Goal: Task Accomplishment & Management: Use online tool/utility

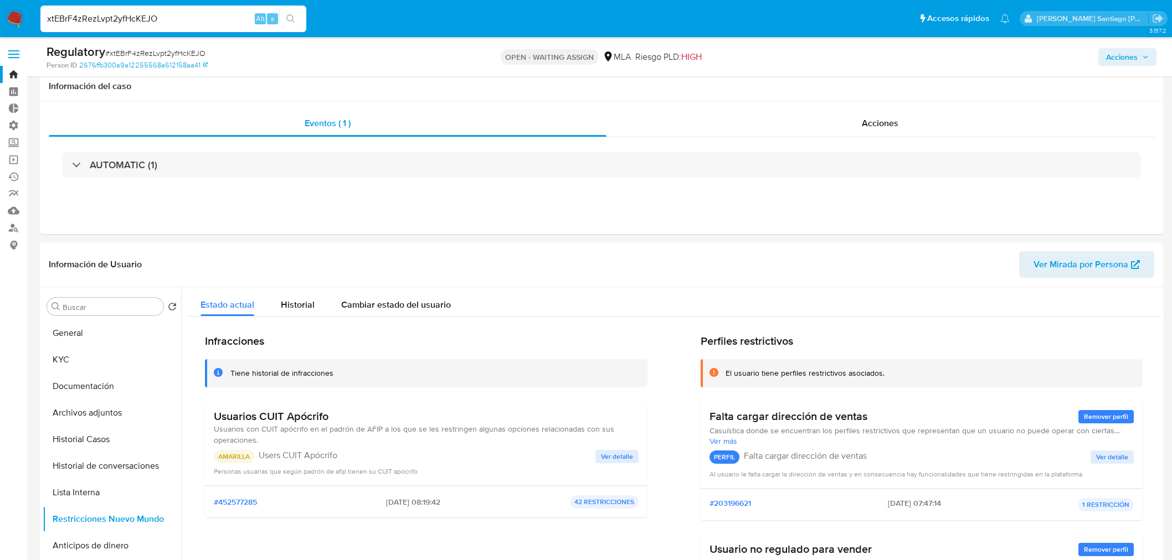
select select "10"
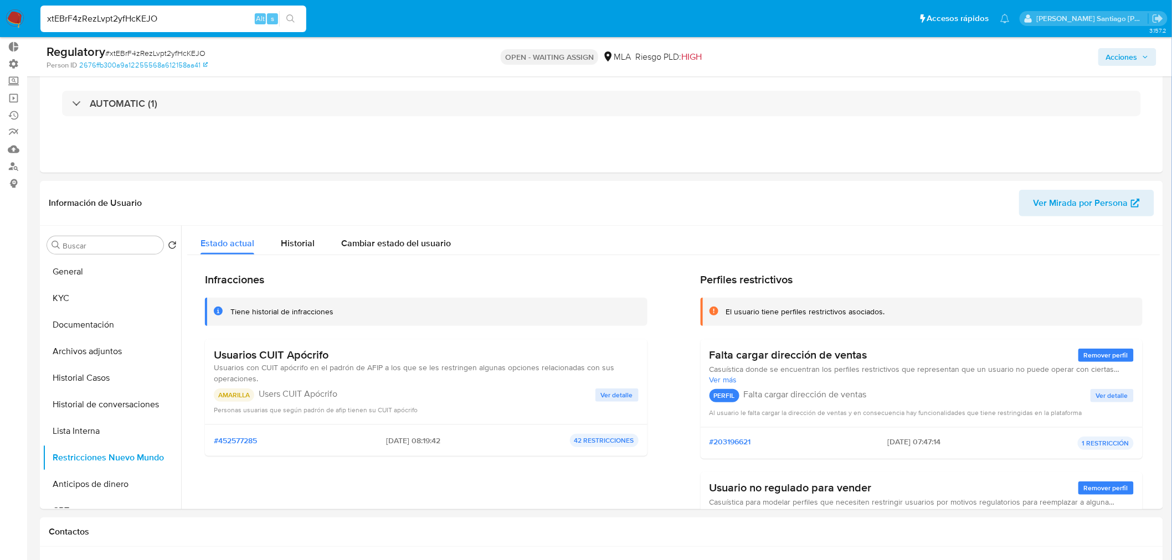
click at [138, 17] on input "xtEBrF4zRezLvpt2yfHcKEJO" at bounding box center [173, 19] width 266 height 14
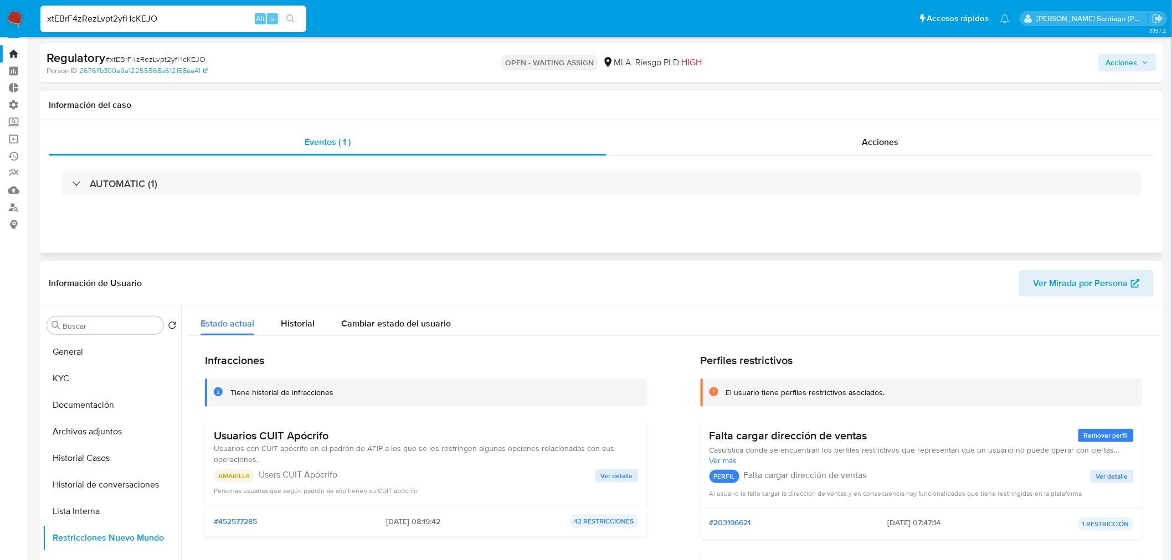
scroll to position [0, 0]
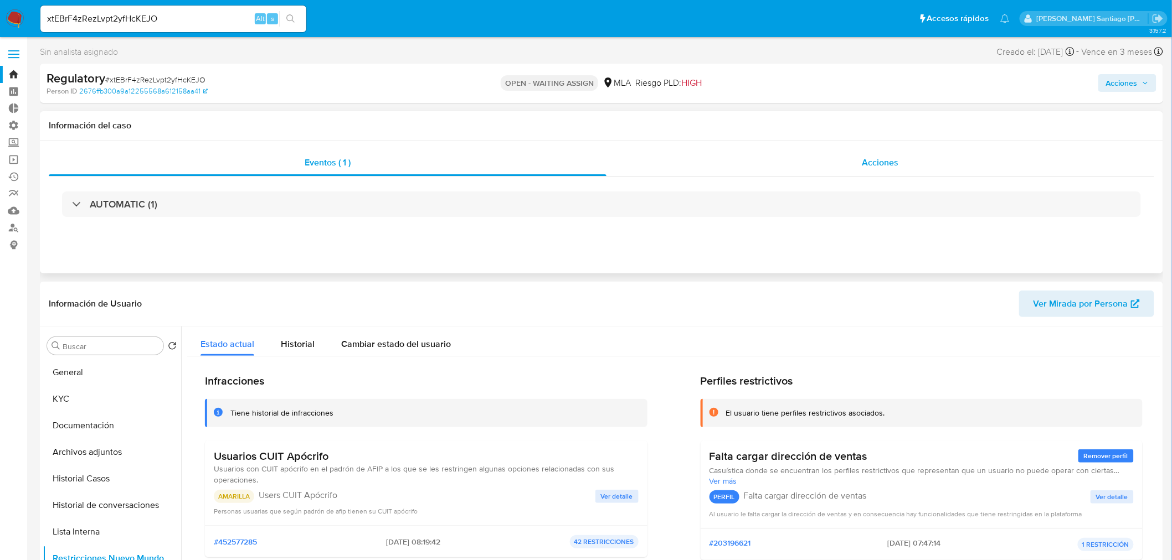
click at [845, 159] on div "Acciones" at bounding box center [880, 163] width 548 height 27
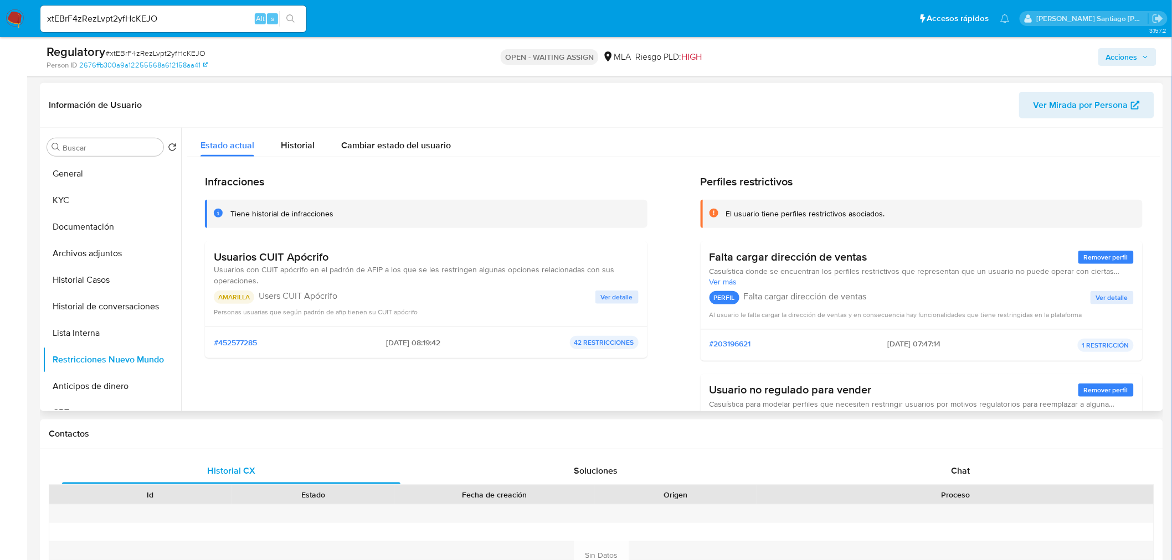
scroll to position [246, 0]
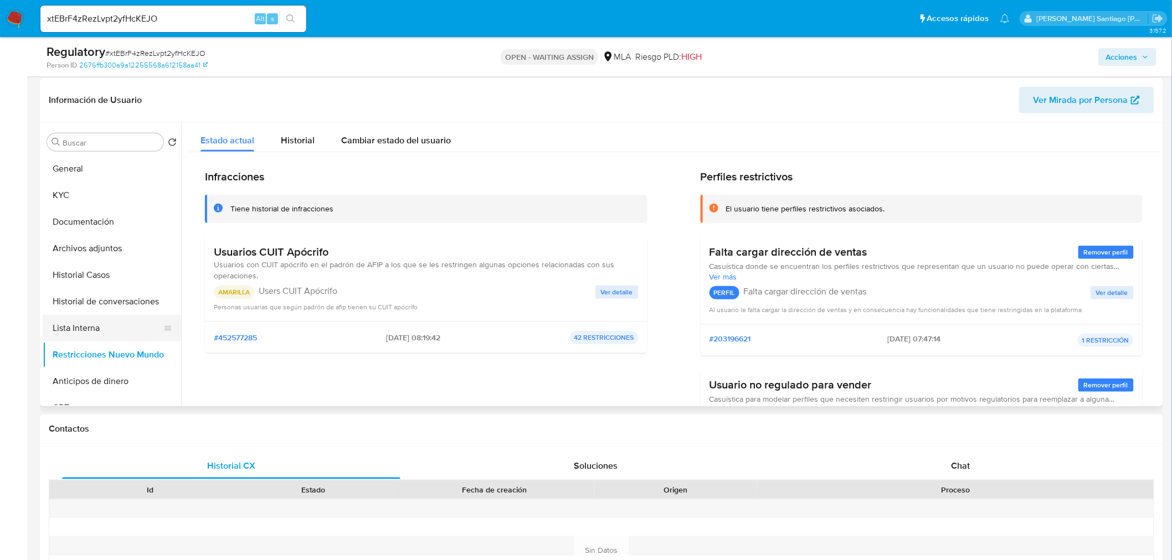
drag, startPoint x: 93, startPoint y: 345, endPoint x: 83, endPoint y: 316, distance: 31.0
click at [90, 336] on ul "General KYC Documentación Archivos adjuntos Historial Casos Historial de conver…" at bounding box center [112, 281] width 138 height 250
drag, startPoint x: 86, startPoint y: 320, endPoint x: 91, endPoint y: 330, distance: 10.7
click at [87, 322] on button "Lista Interna" at bounding box center [108, 328] width 130 height 27
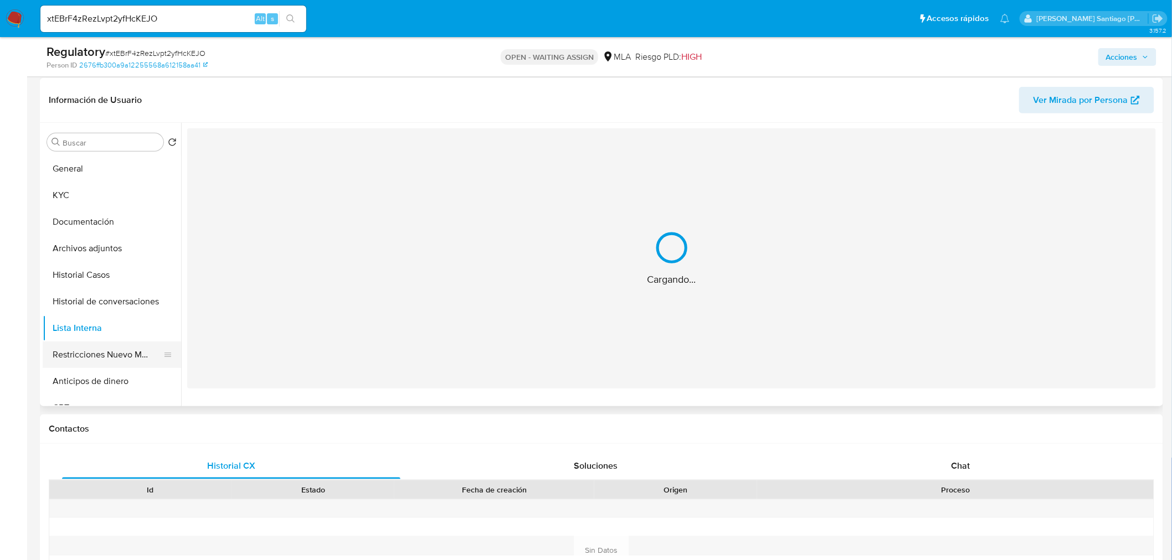
click at [96, 353] on button "Restricciones Nuevo Mundo" at bounding box center [108, 355] width 130 height 27
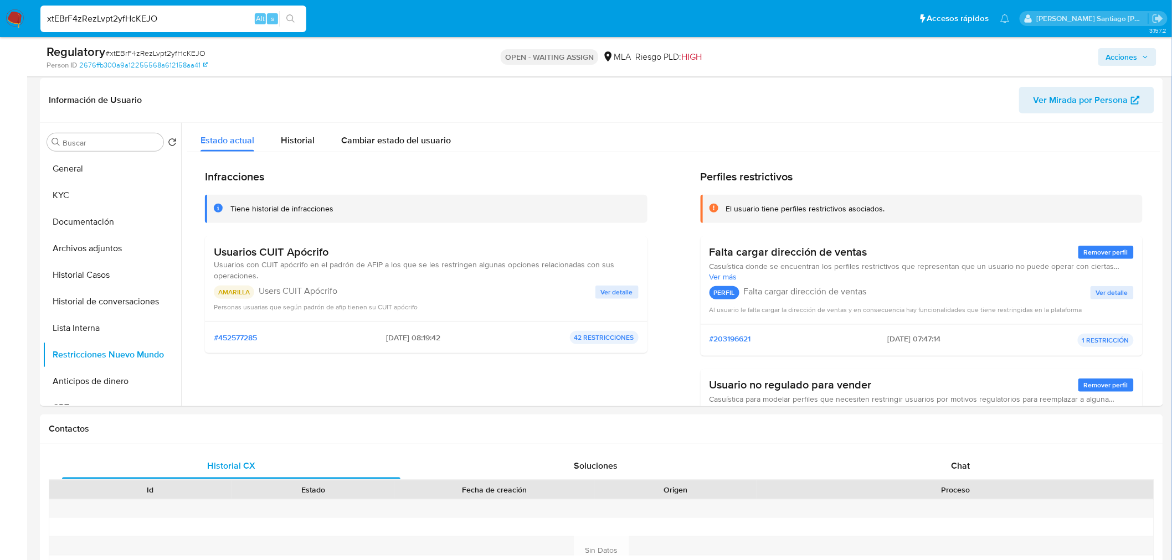
click at [146, 12] on input "xtEBrF4zRezLvpt2yfHcKEJO" at bounding box center [173, 19] width 266 height 14
paste input "QwnqJnjOr4ZcjAPTxddKzq5o"
type input "QwnqJnjOr4ZcjAPTxddKzq5o"
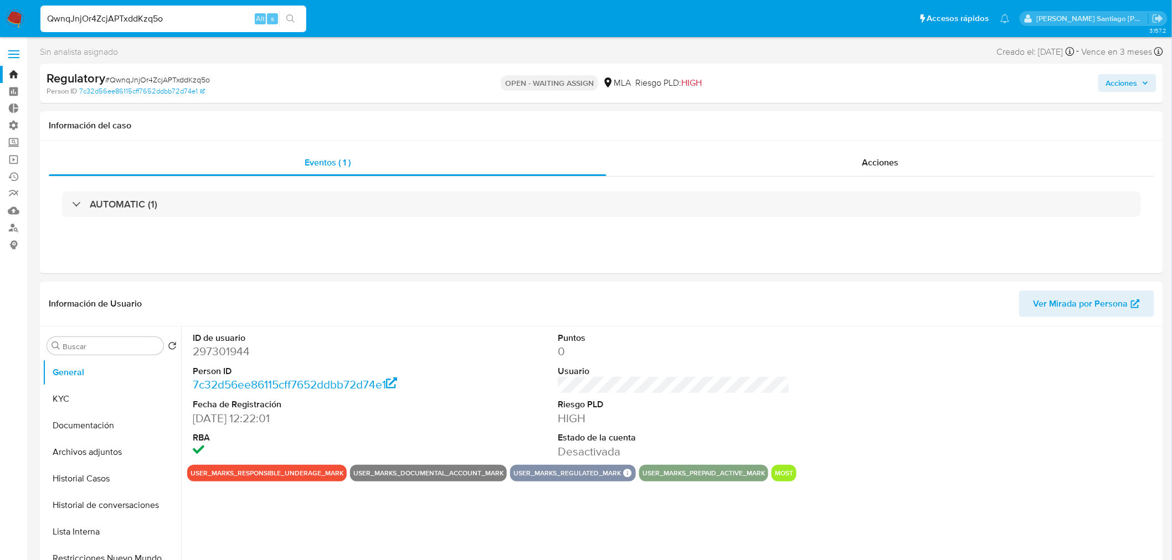
select select "10"
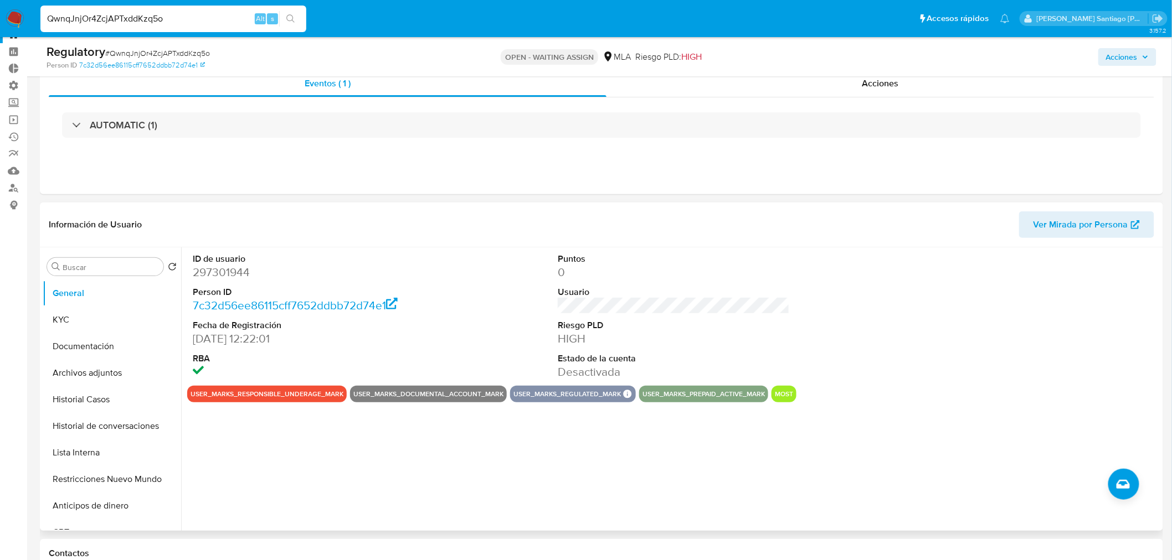
scroll to position [61, 0]
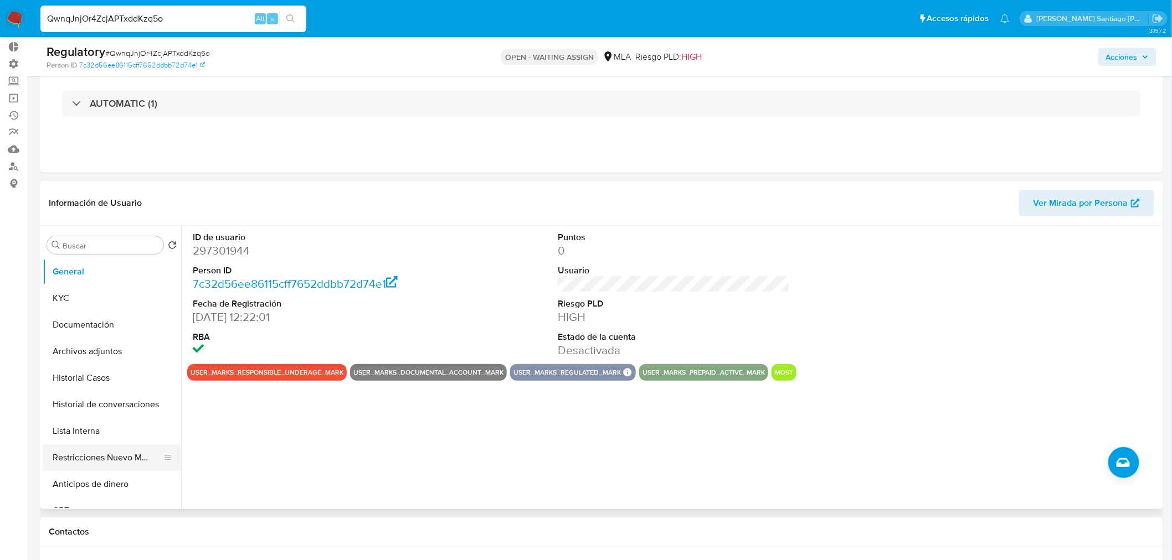
click at [122, 455] on button "Restricciones Nuevo Mundo" at bounding box center [108, 458] width 130 height 27
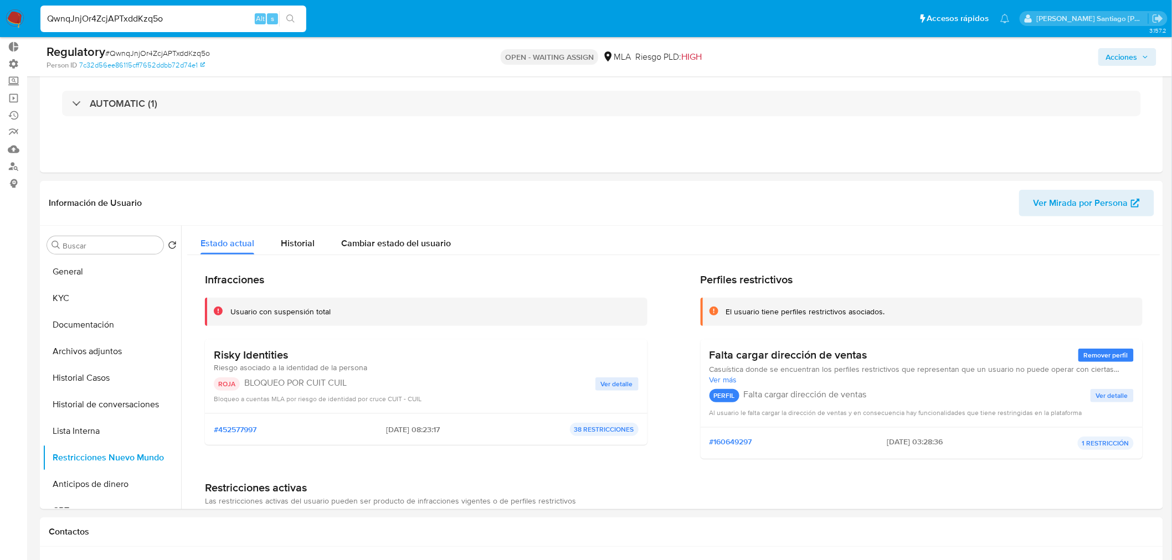
click at [178, 18] on input "QwnqJnjOr4ZcjAPTxddKzq5o" at bounding box center [173, 19] width 266 height 14
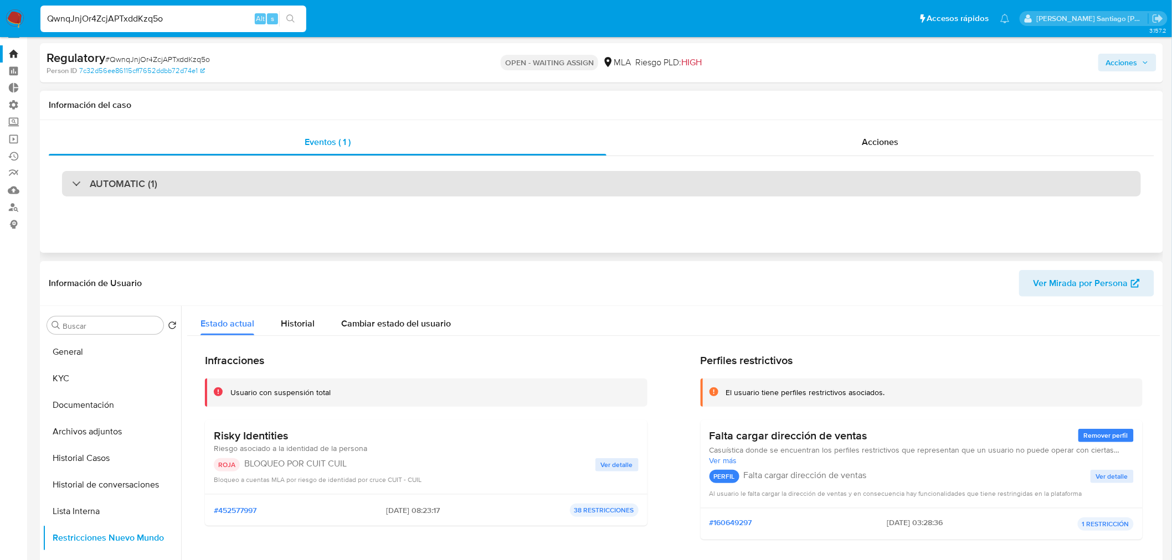
scroll to position [0, 0]
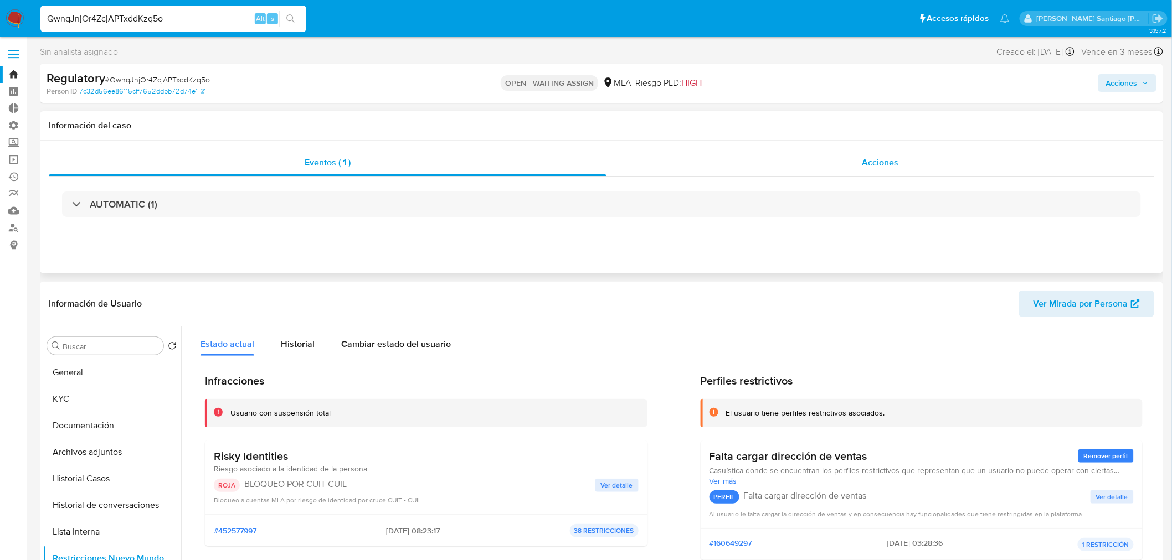
click at [912, 153] on div "Acciones" at bounding box center [880, 163] width 548 height 27
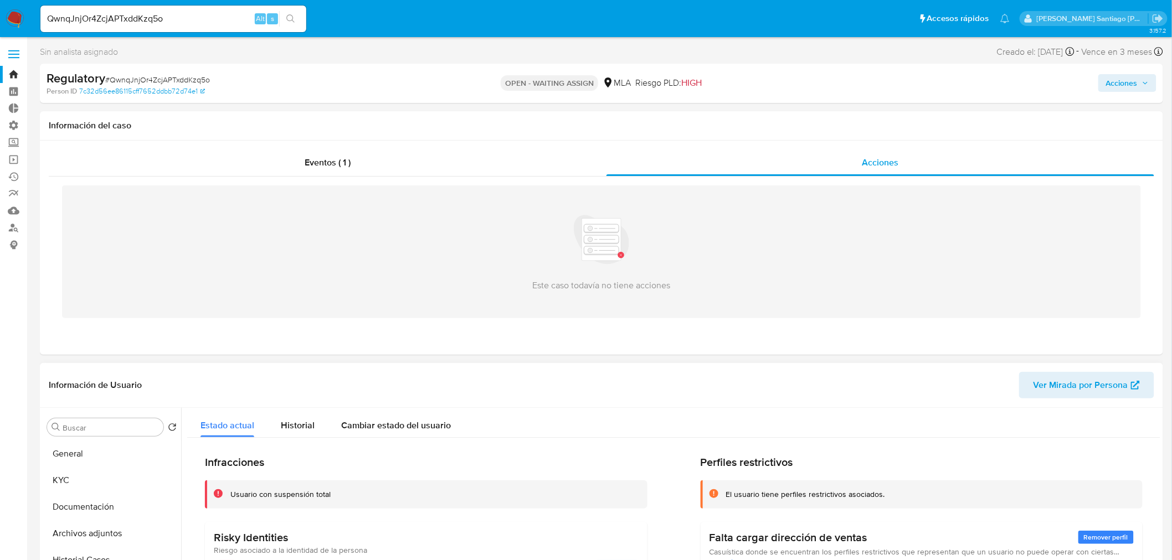
scroll to position [123, 0]
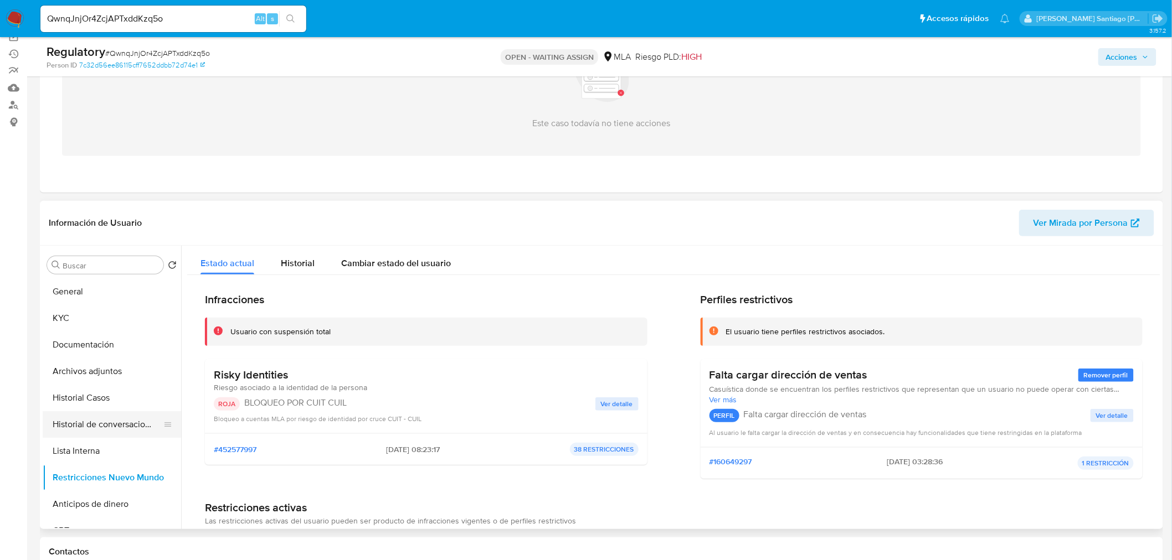
click at [73, 424] on button "Historial de conversaciones" at bounding box center [108, 424] width 130 height 27
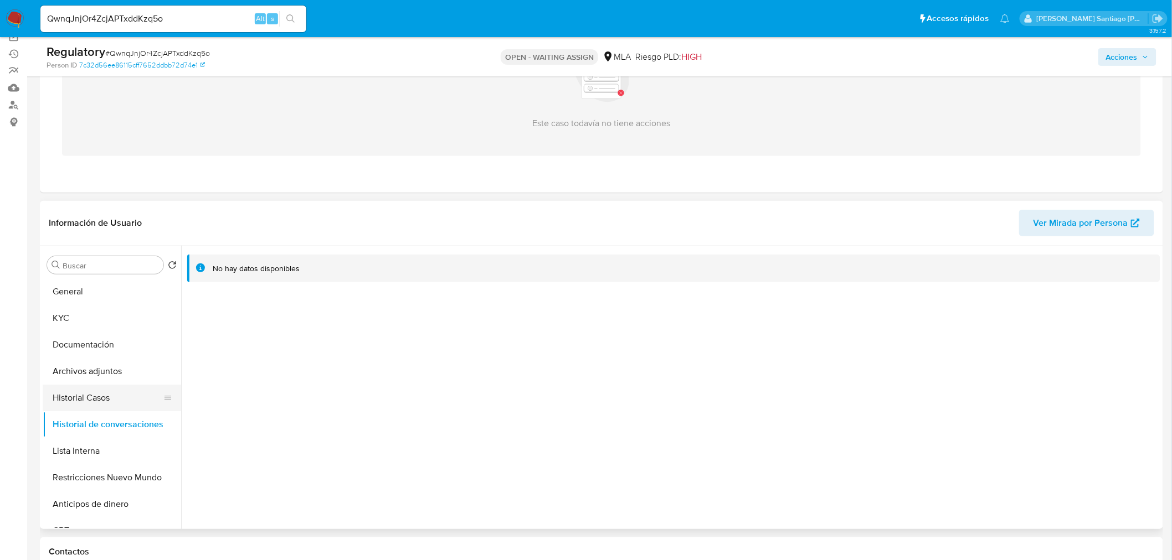
click at [97, 404] on button "Historial Casos" at bounding box center [108, 398] width 130 height 27
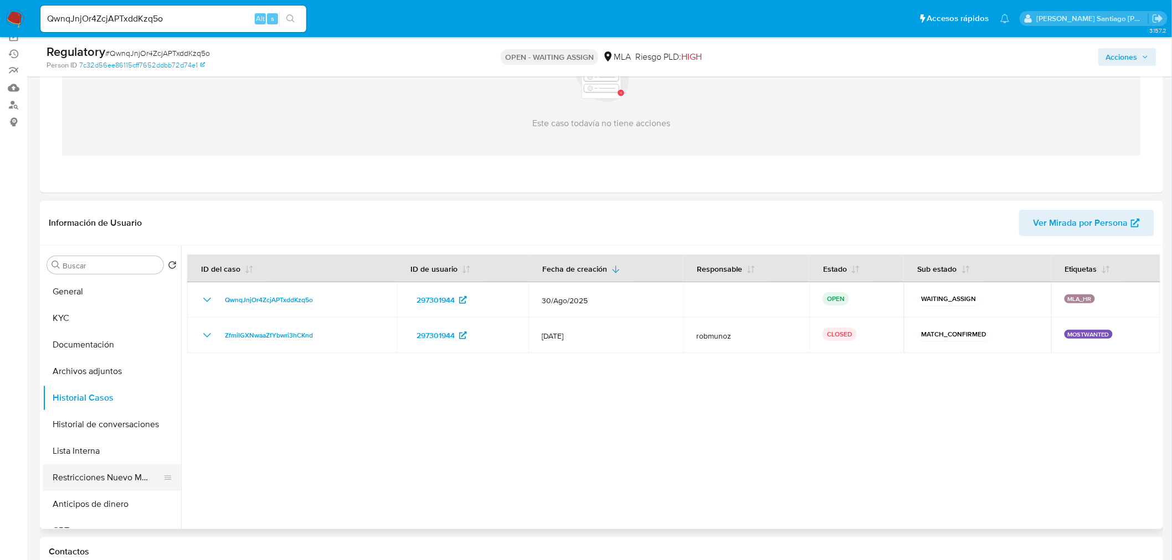
drag, startPoint x: 112, startPoint y: 475, endPoint x: 112, endPoint y: 488, distance: 13.3
click at [112, 474] on button "Restricciones Nuevo Mundo" at bounding box center [108, 478] width 130 height 27
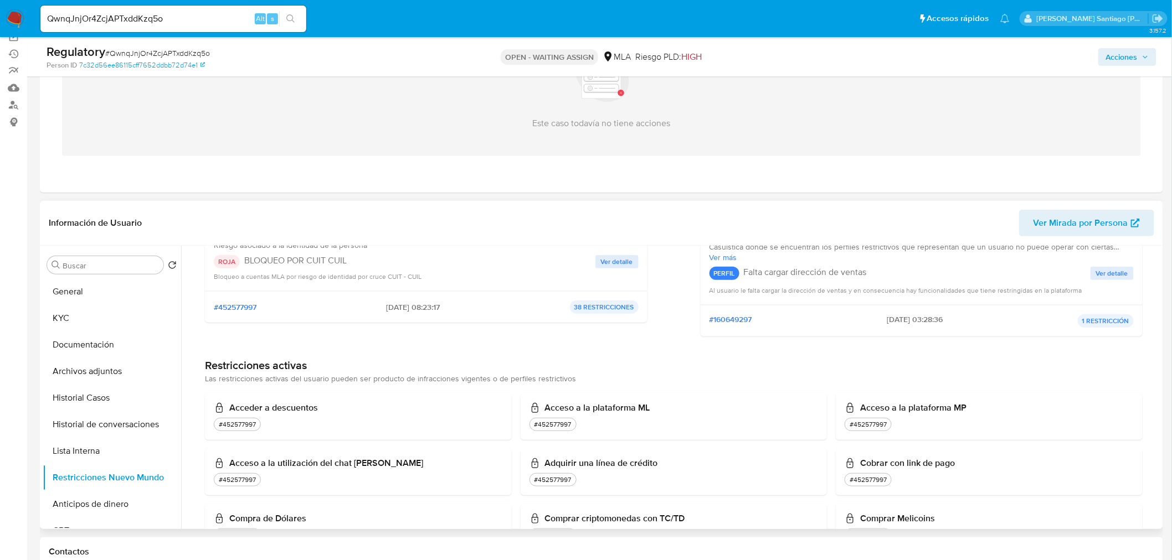
scroll to position [61, 0]
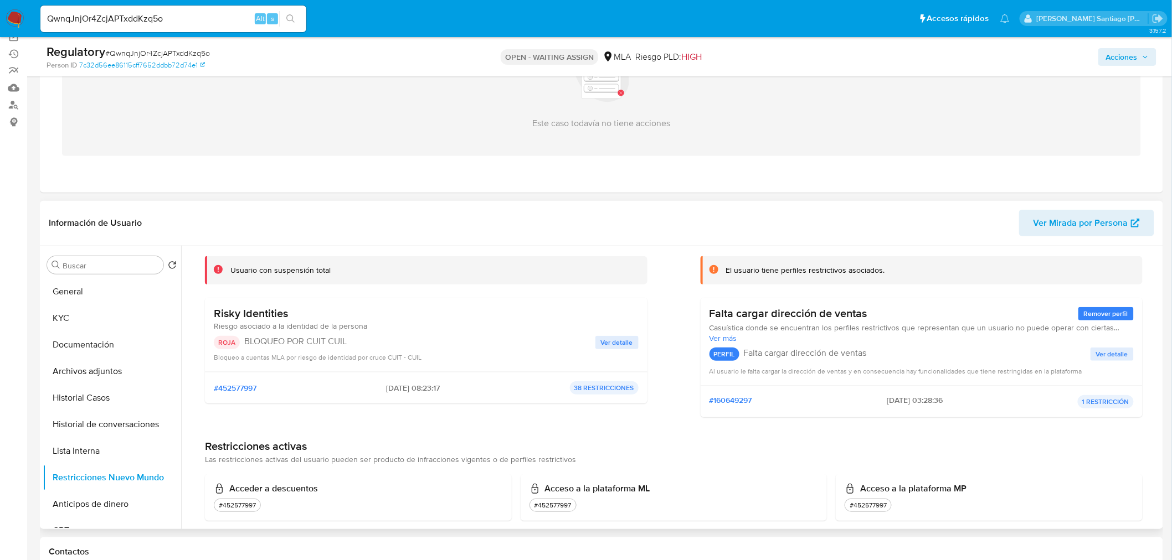
click at [609, 340] on span "Ver detalle" at bounding box center [617, 342] width 32 height 11
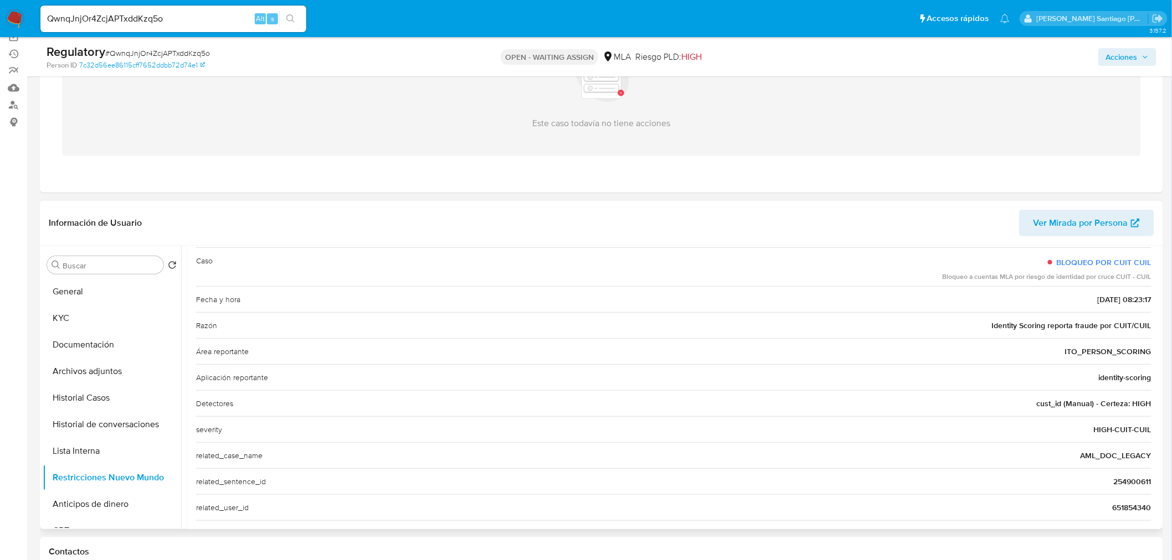
scroll to position [123, 0]
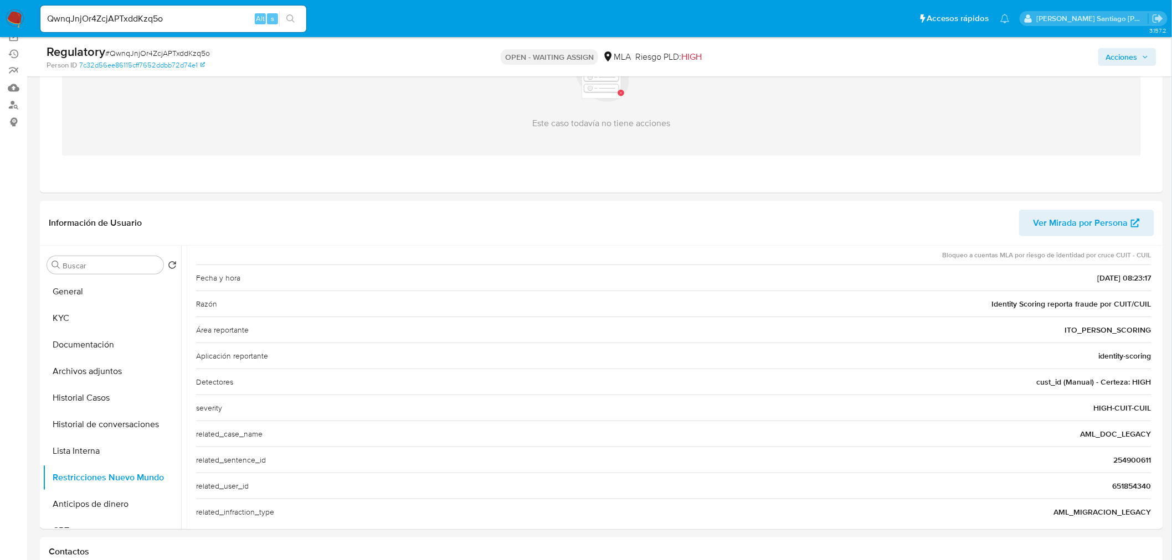
click at [179, 14] on input "QwnqJnjOr4ZcjAPTxddKzq5o" at bounding box center [173, 19] width 266 height 14
paste input "ArBVsJNBqBftE84YOLuZdhS0"
type input "ArBVsJNBqBftE84YOLuZdhS0"
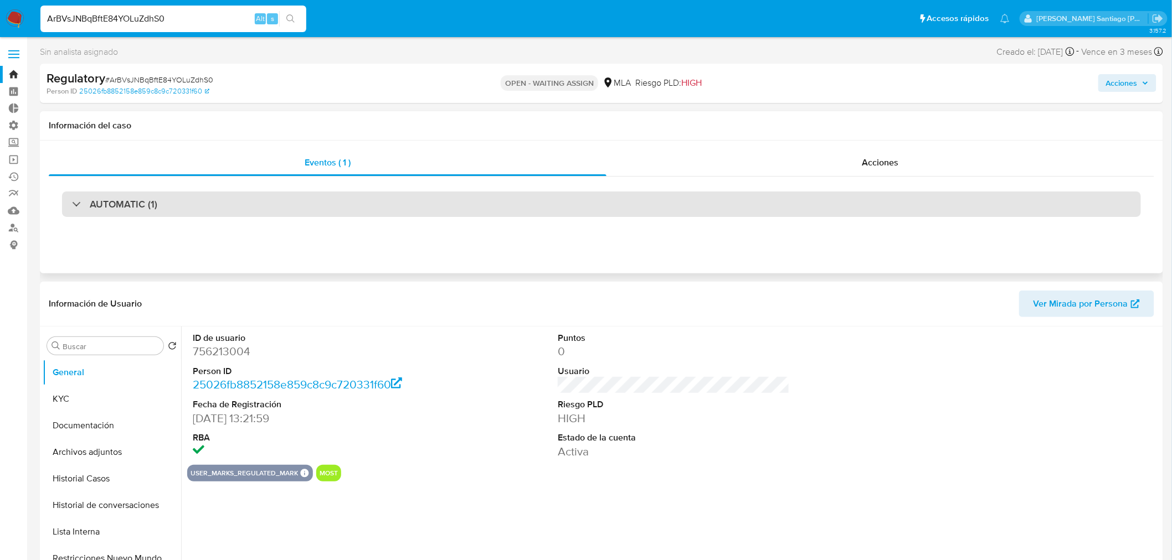
select select "10"
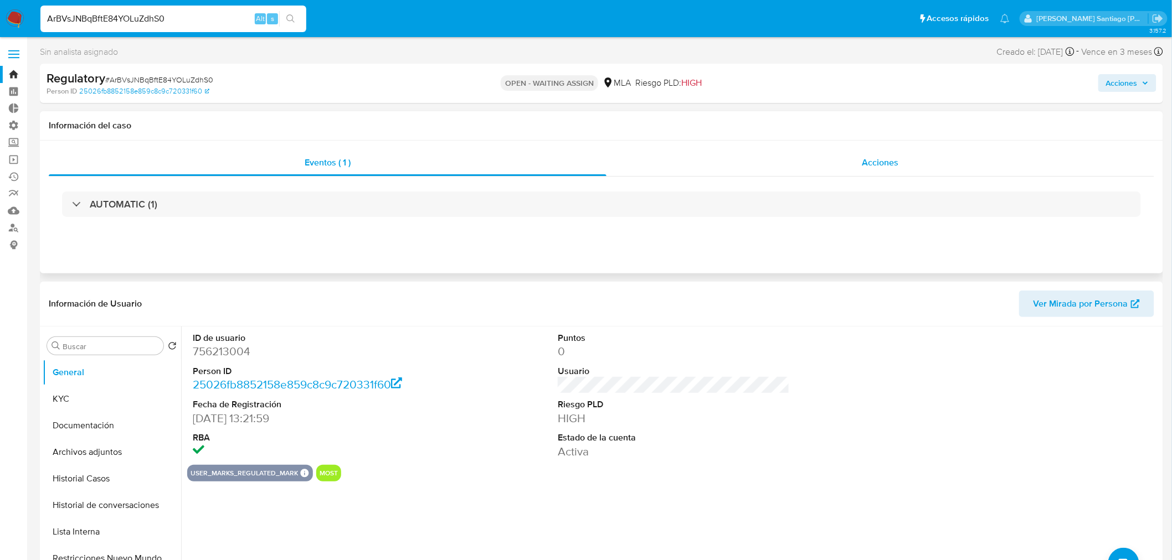
click at [862, 163] on span "Acciones" at bounding box center [880, 162] width 37 height 13
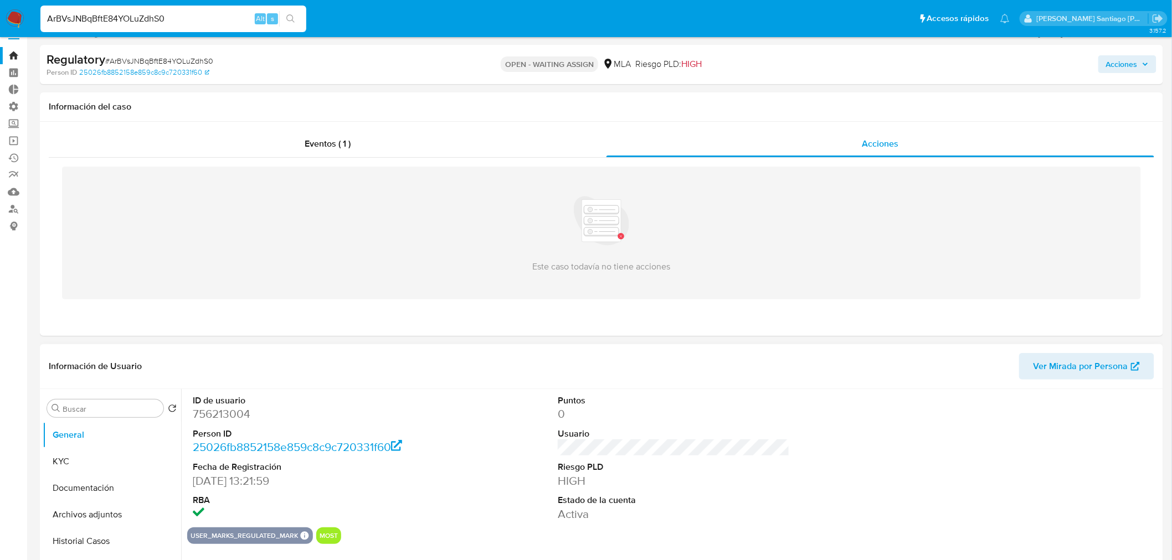
scroll to position [246, 0]
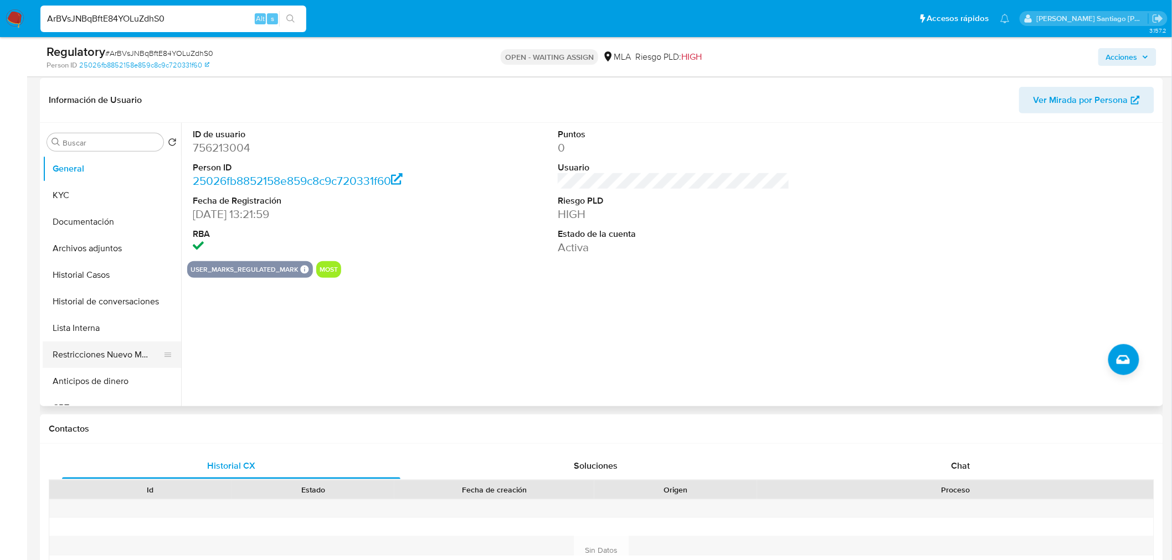
click at [109, 347] on button "Restricciones Nuevo Mundo" at bounding box center [108, 355] width 130 height 27
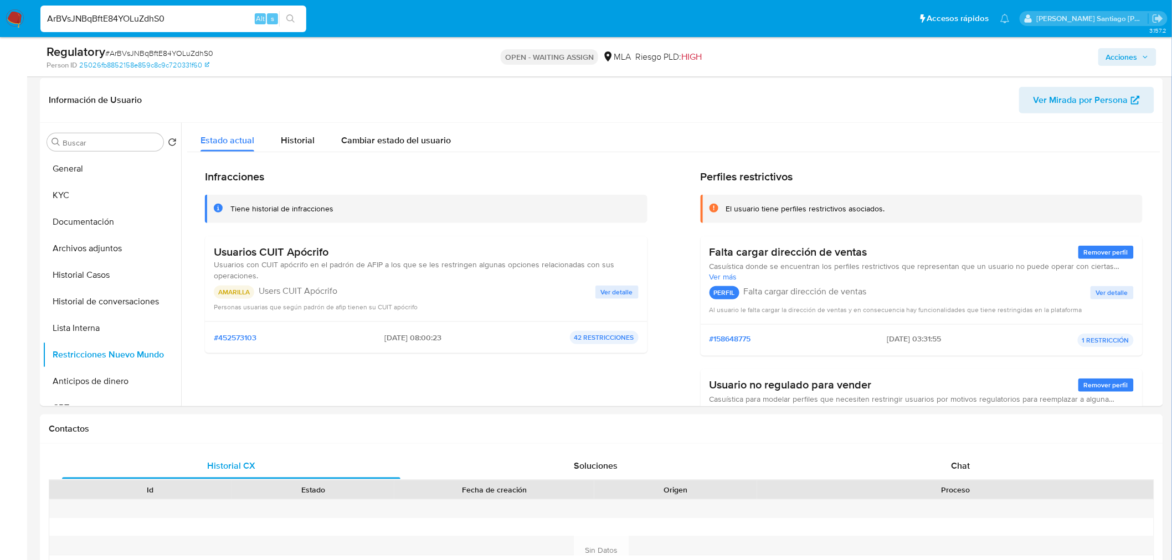
click at [142, 14] on input "ArBVsJNBqBftE84YOLuZdhS0" at bounding box center [173, 19] width 266 height 14
paste input "eYeuXUcOAEC2ZQ8P6X4wdD74"
type input "eYeuXUcOAEC2ZQ8P6X4wdD74"
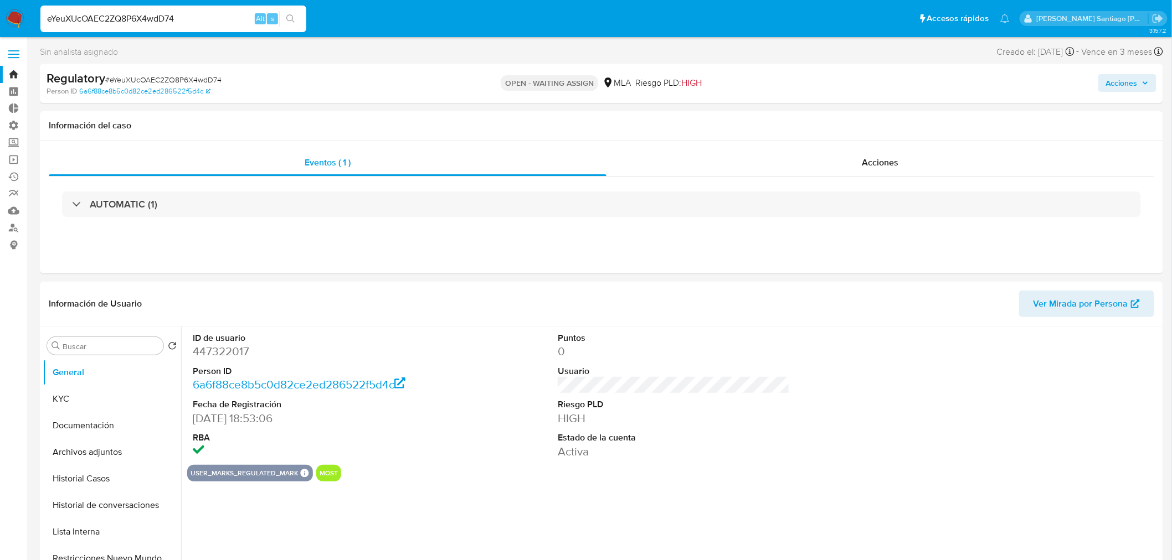
select select "10"
click at [844, 184] on div "AUTOMATIC (1)" at bounding box center [601, 204] width 1105 height 55
click at [893, 166] on span "Acciones" at bounding box center [880, 162] width 37 height 13
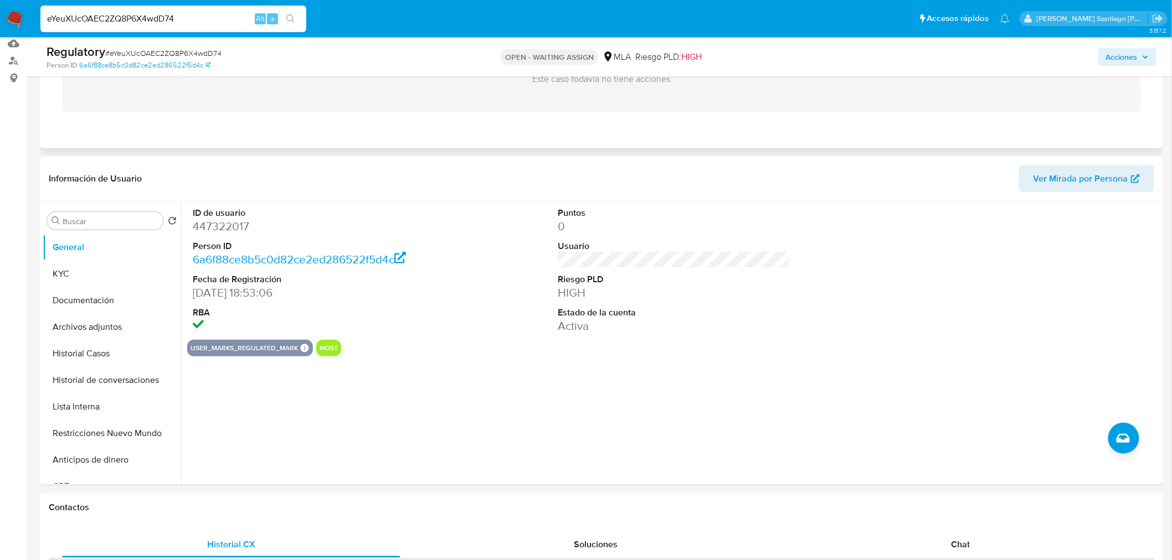
scroll to position [172, 0]
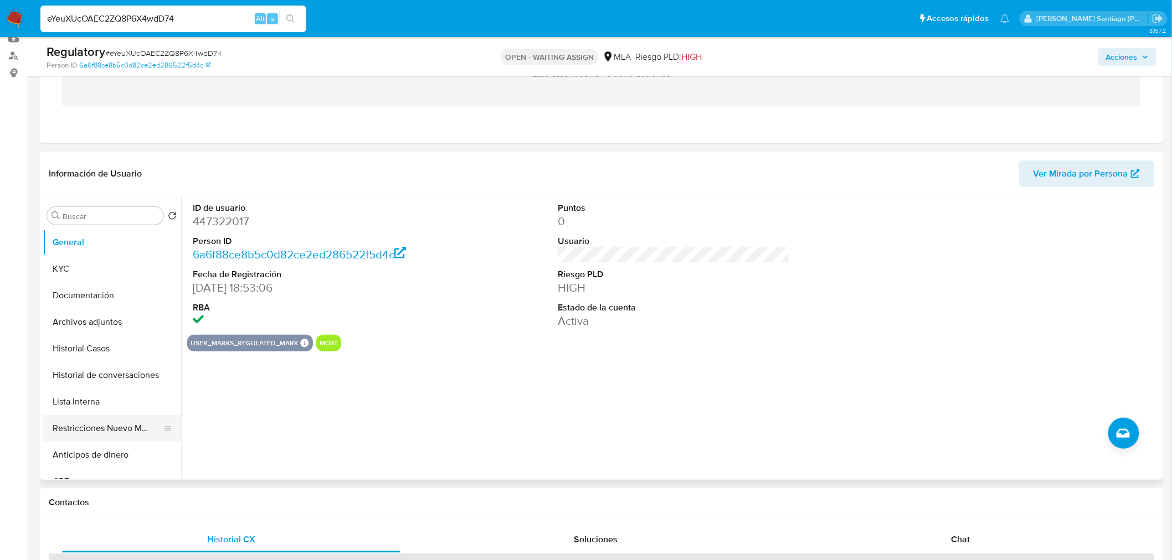
click at [114, 430] on button "Restricciones Nuevo Mundo" at bounding box center [108, 428] width 130 height 27
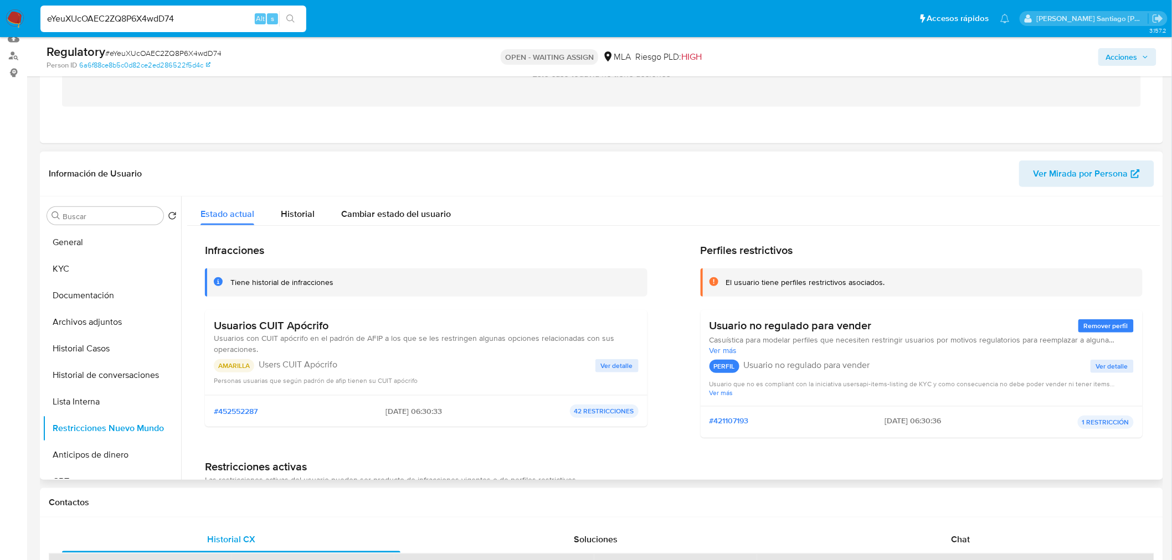
click at [211, 367] on div "Usuarios CUIT Apócrifo Usuarios con CUIT apócrifo en el padrón de AFIP a los qu…" at bounding box center [426, 352] width 442 height 85
click at [98, 19] on input "eYeuXUcOAEC2ZQ8P6X4wdD74" at bounding box center [173, 19] width 266 height 14
paste input "377MF8LWOP6y3I9xLnECtlKe"
type input "377MF8LWOP6y3I9xLnECtlKe"
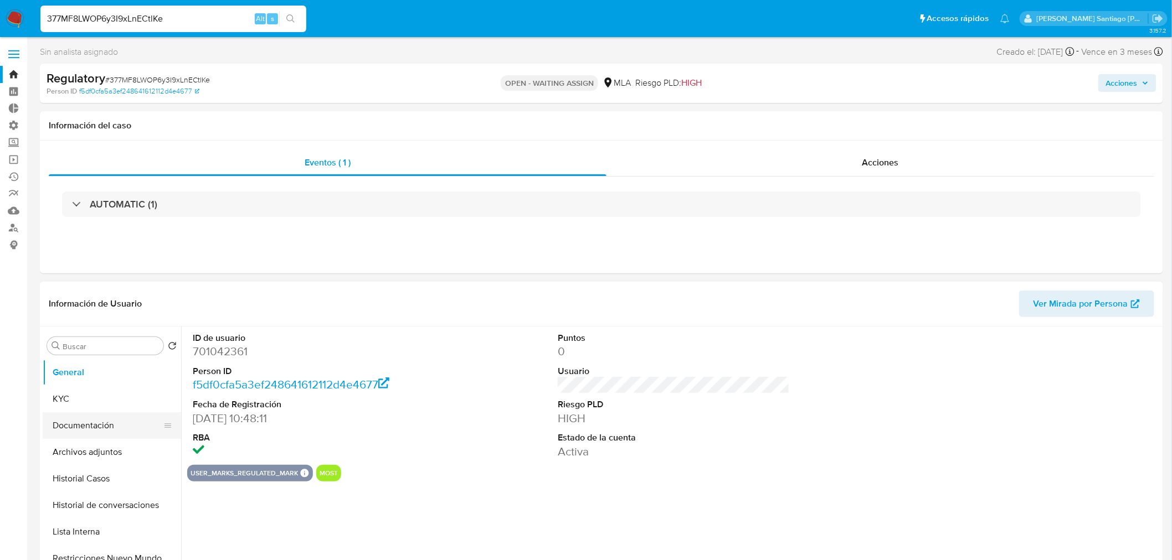
select select "10"
click at [157, 12] on input "377MF8LWOP6y3I9xLnECtlKe" at bounding box center [173, 19] width 266 height 14
drag, startPoint x: 809, startPoint y: 157, endPoint x: 790, endPoint y: 176, distance: 26.2
click at [809, 156] on div "Acciones" at bounding box center [880, 163] width 548 height 27
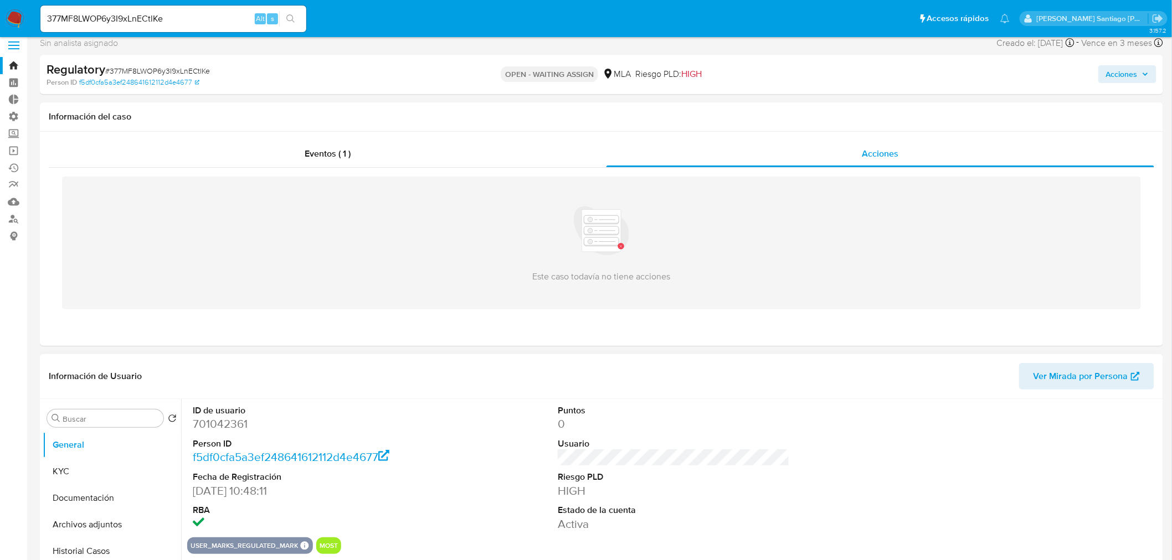
scroll to position [184, 0]
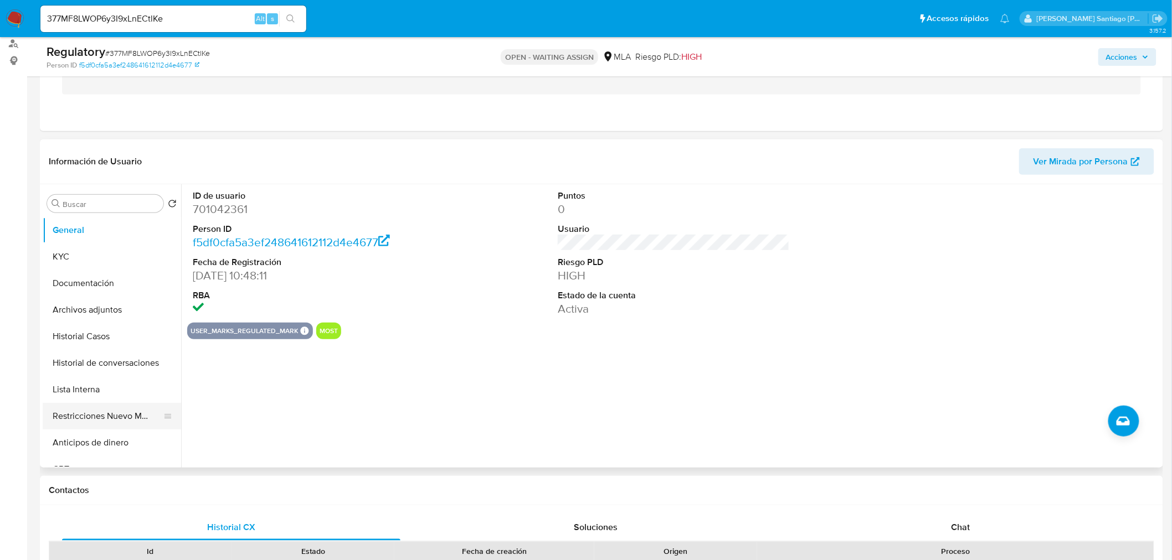
click at [114, 414] on button "Restricciones Nuevo Mundo" at bounding box center [108, 416] width 130 height 27
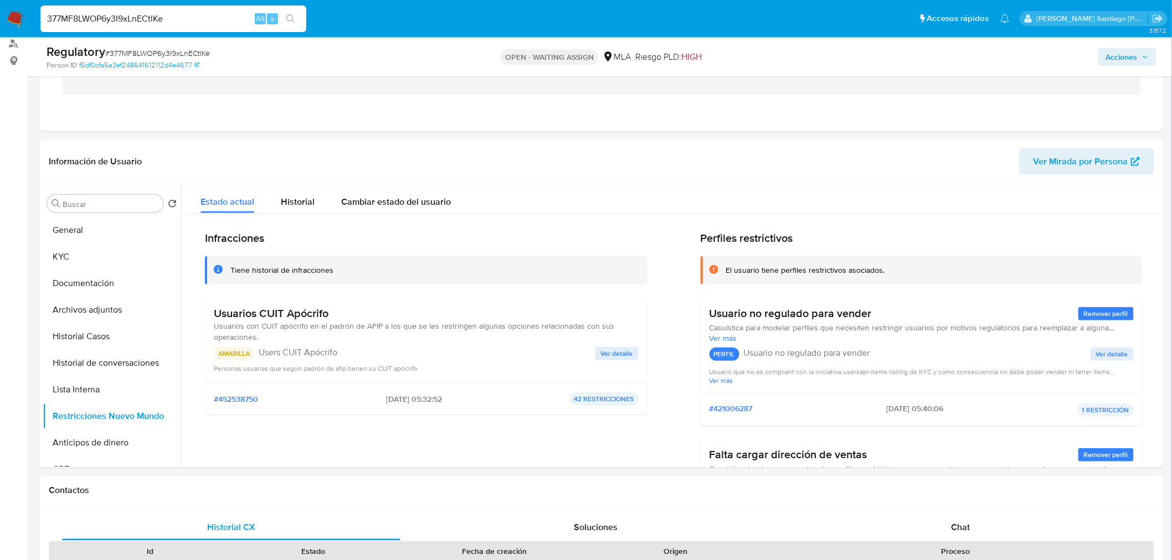
click at [159, 23] on input "377MF8LWOP6y3I9xLnECtlKe" at bounding box center [173, 19] width 266 height 14
paste input "Ld88XGV28O80K9F0RrkhvYvy"
type input "Ld88XGV28O80K9F0RrkhvYvy"
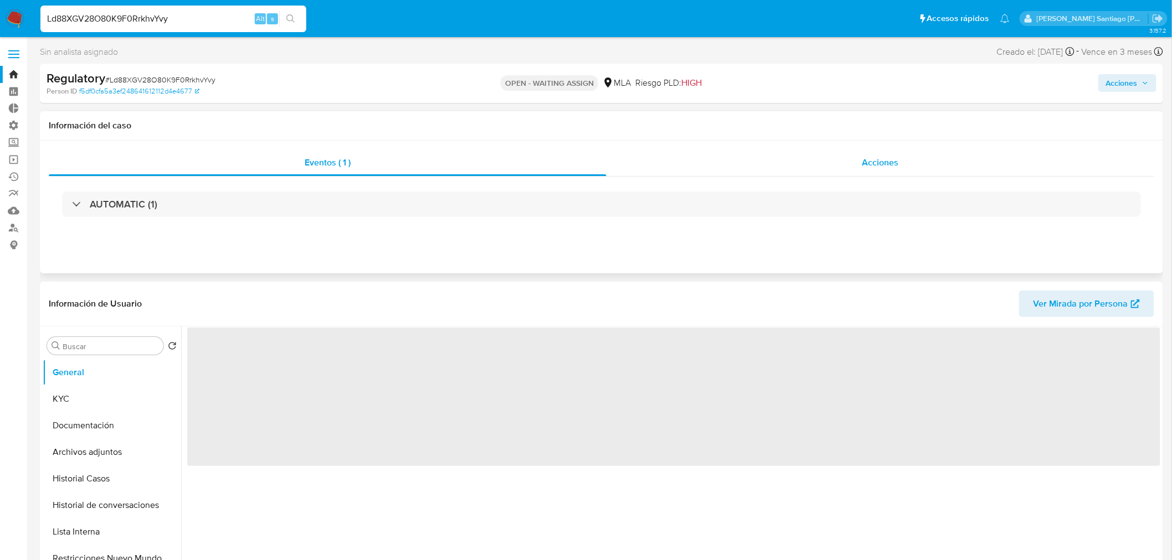
click at [864, 171] on div "Acciones" at bounding box center [880, 163] width 548 height 27
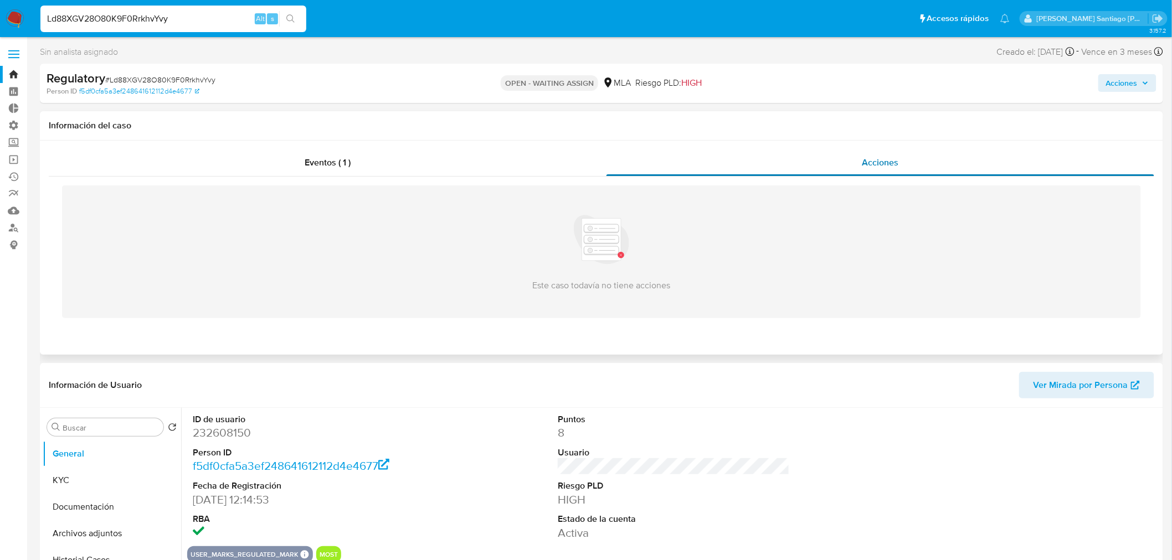
select select "10"
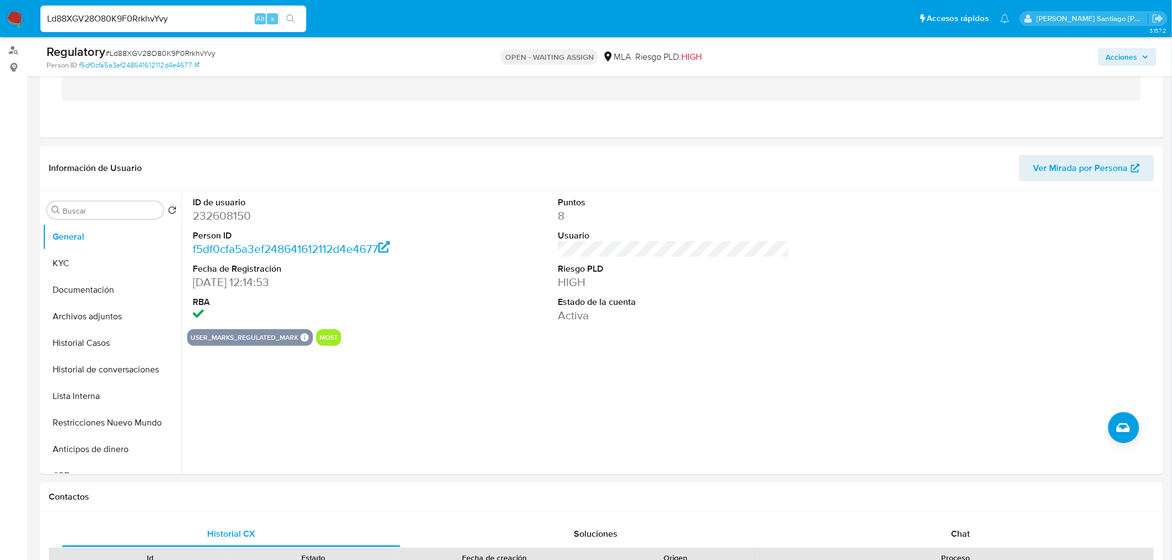
scroll to position [180, 0]
click at [121, 418] on button "Restricciones Nuevo Mundo" at bounding box center [108, 421] width 130 height 27
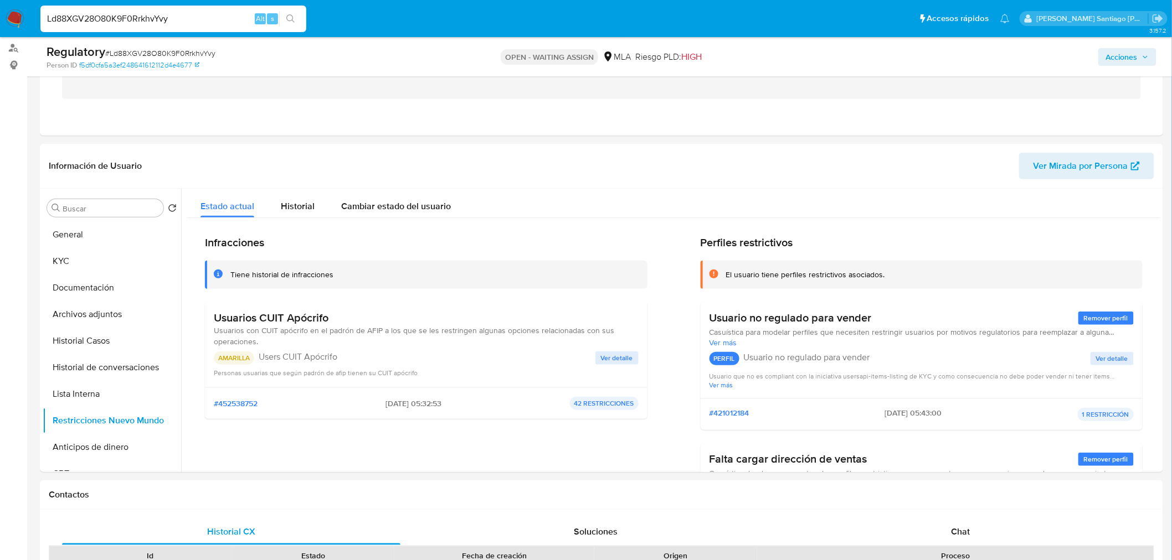
click at [137, 15] on input "Ld88XGV28O80K9F0RrkhvYvy" at bounding box center [173, 19] width 266 height 14
paste input "YhmeAUirF66r0foQklfx0Vdu"
type input "YhmeAUirF66r0foQklfx0Vdu"
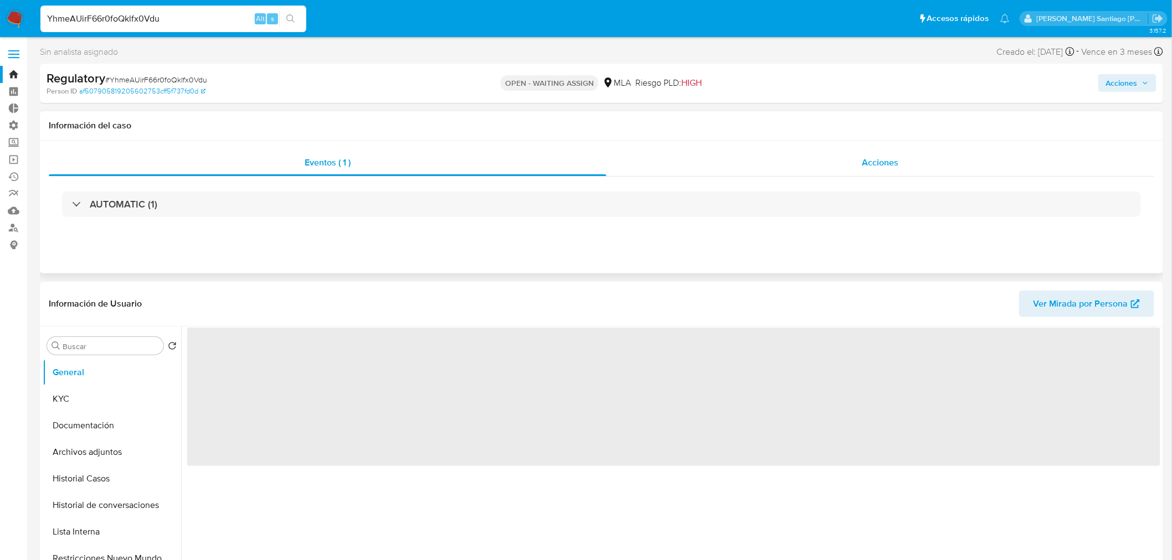
click at [905, 161] on div "Acciones" at bounding box center [880, 163] width 548 height 27
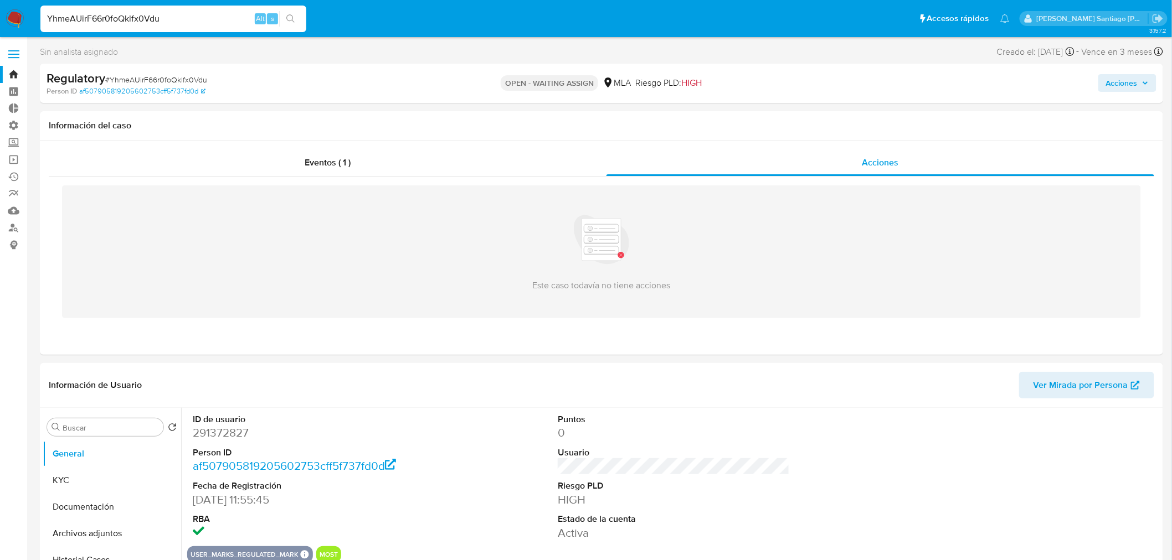
select select "10"
click at [136, 545] on button "Restricciones Nuevo Mundo" at bounding box center [108, 549] width 130 height 27
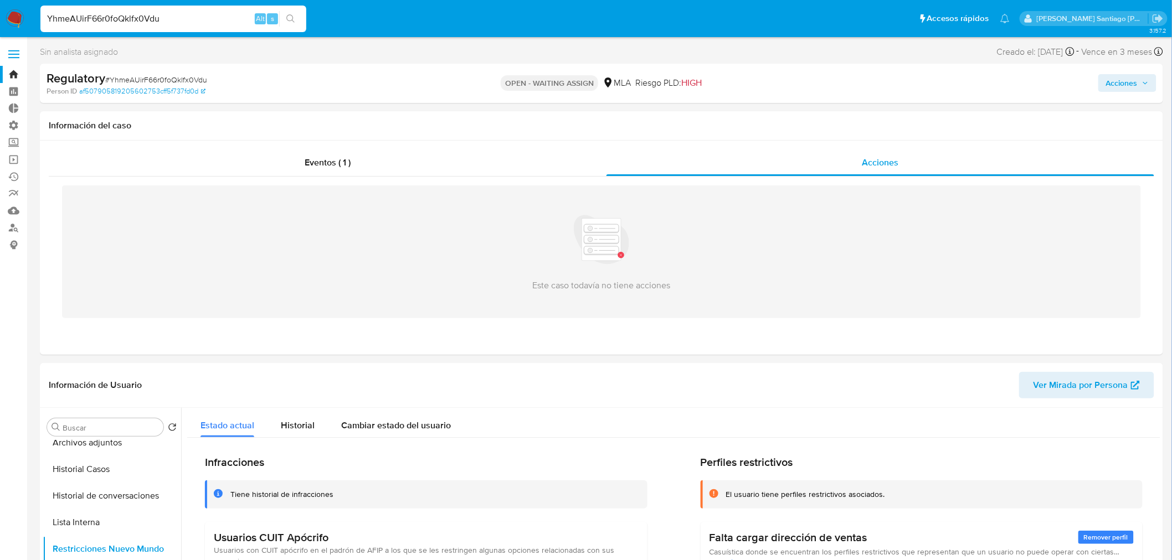
click at [114, 10] on div "YhmeAUirF66r0foQklfx0Vdu Alt s" at bounding box center [173, 19] width 266 height 27
click at [112, 14] on input "YhmeAUirF66r0foQklfx0Vdu" at bounding box center [173, 19] width 266 height 14
paste input "tuZoPISxRWN1bANgcuAdHLGH"
type input "tuZoPISxRWN1bANgcuAdHLGH"
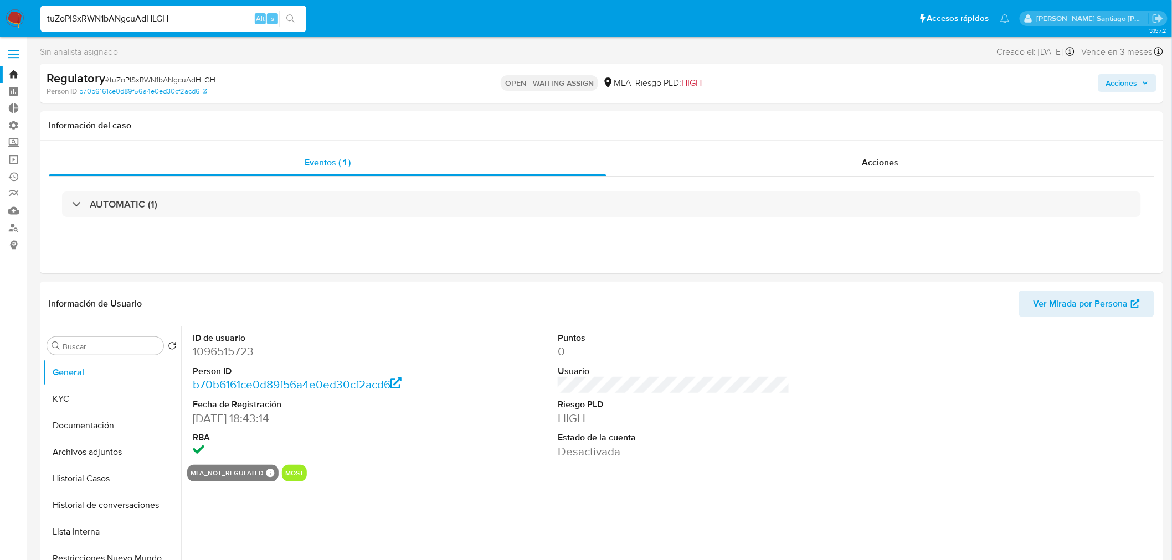
select select "10"
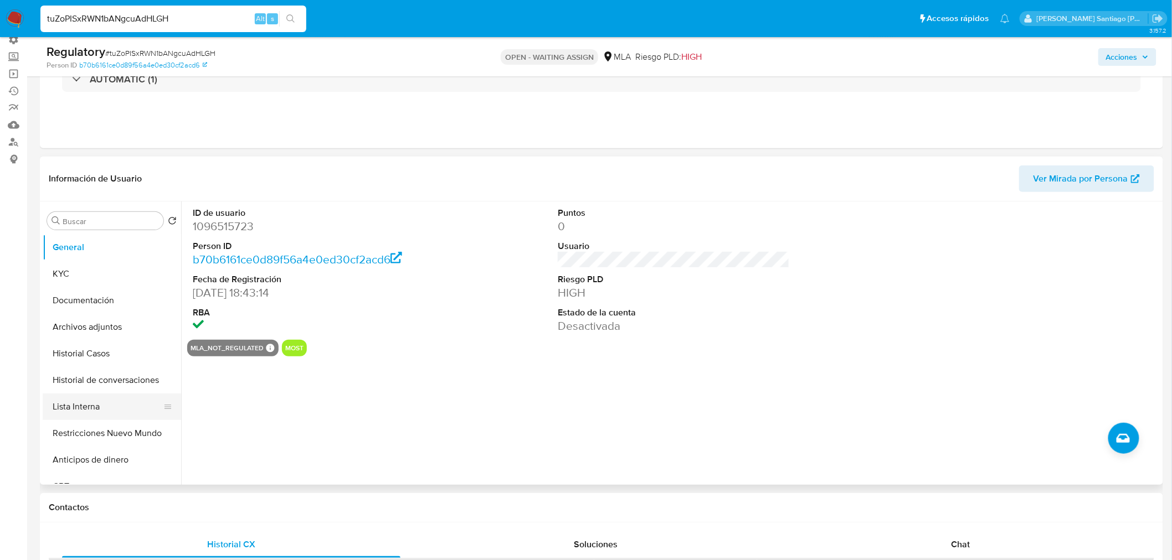
click at [111, 418] on button "Lista Interna" at bounding box center [108, 407] width 130 height 27
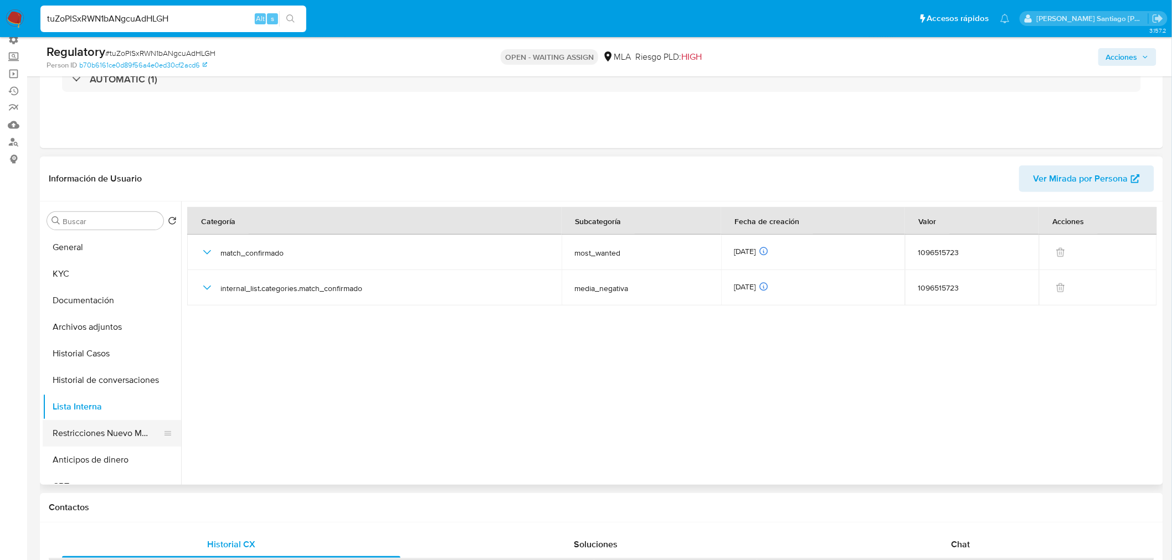
click at [101, 433] on button "Restricciones Nuevo Mundo" at bounding box center [108, 433] width 130 height 27
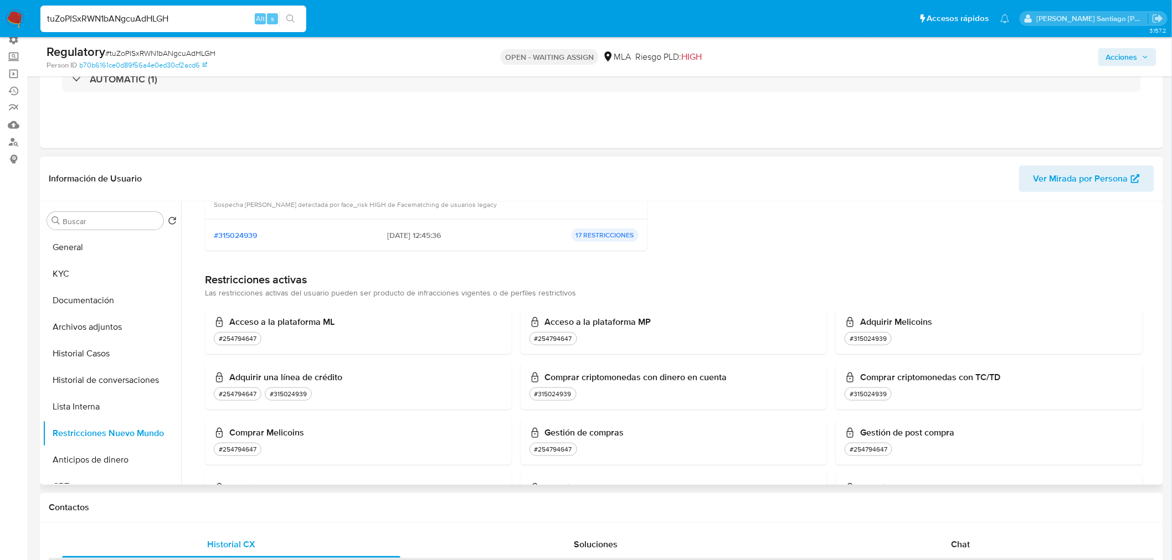
scroll to position [430, 0]
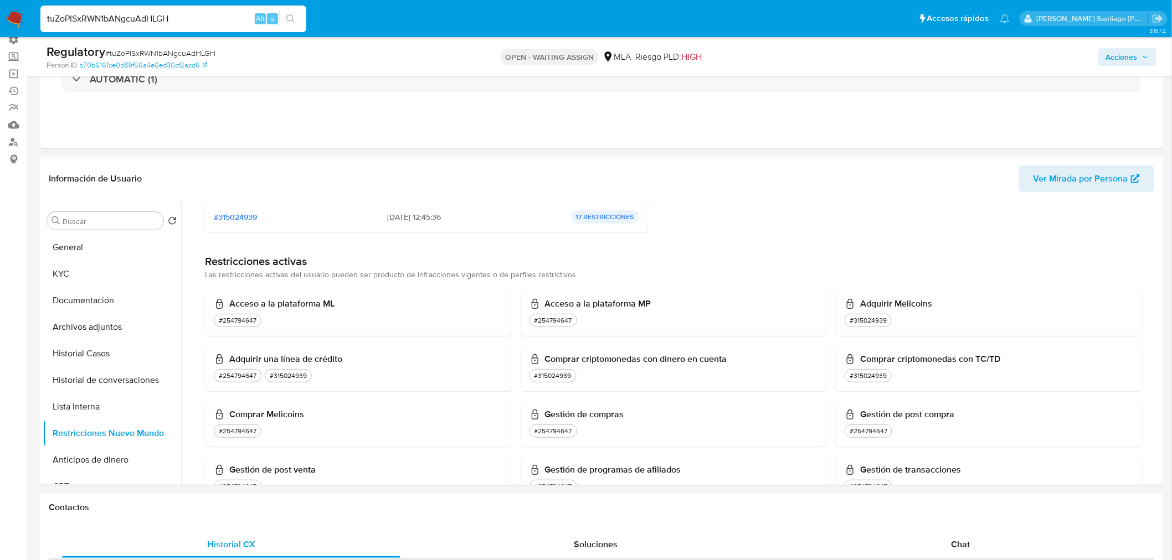
click at [15, 17] on img at bounding box center [15, 18] width 19 height 19
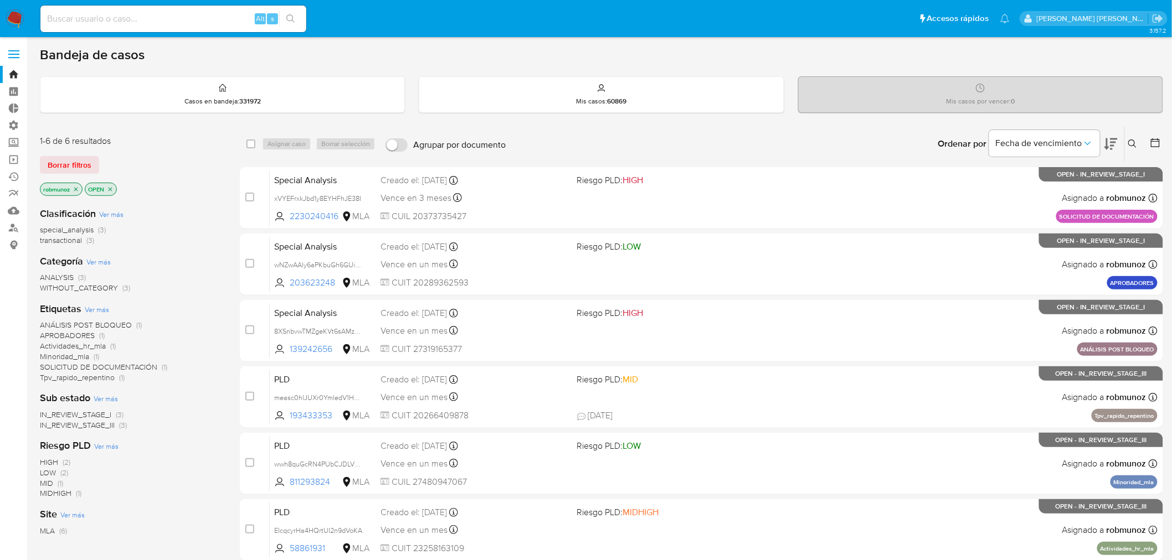
click at [222, 22] on input at bounding box center [173, 19] width 266 height 14
paste input "2264256874"
type input "2264256874"
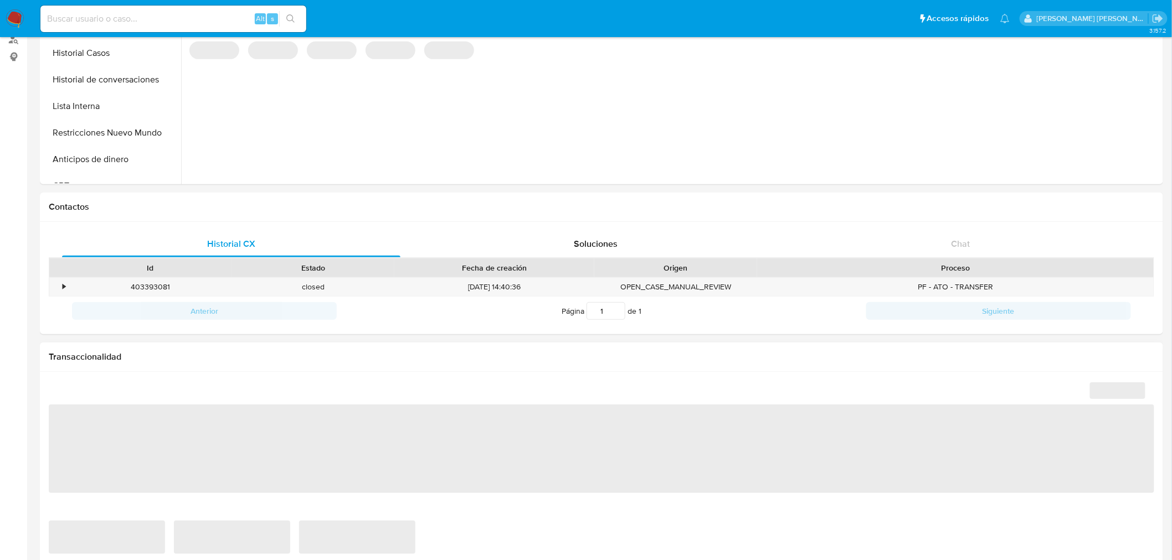
select select "10"
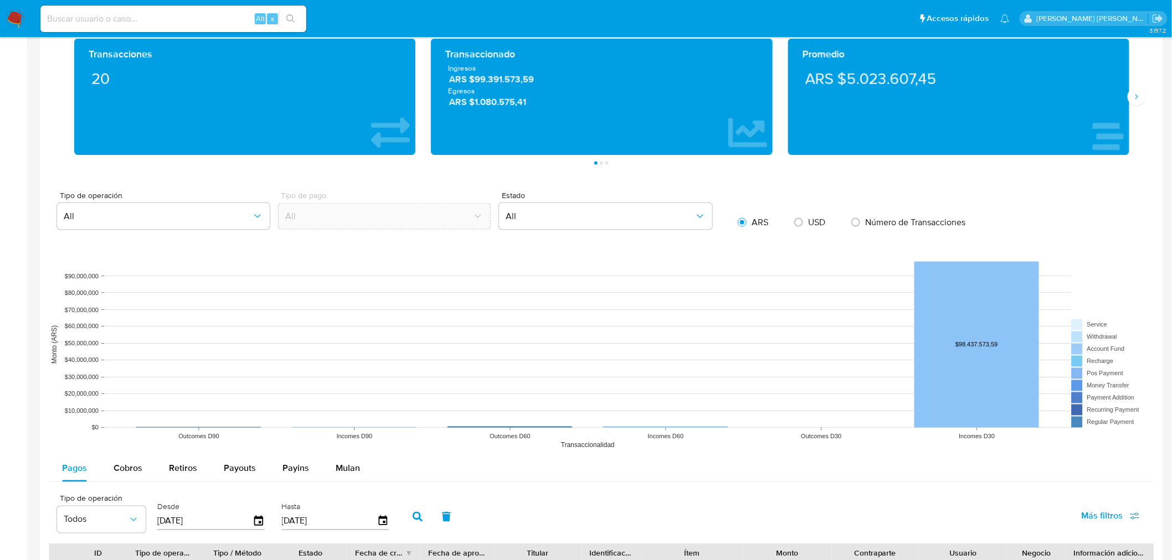
scroll to position [492, 0]
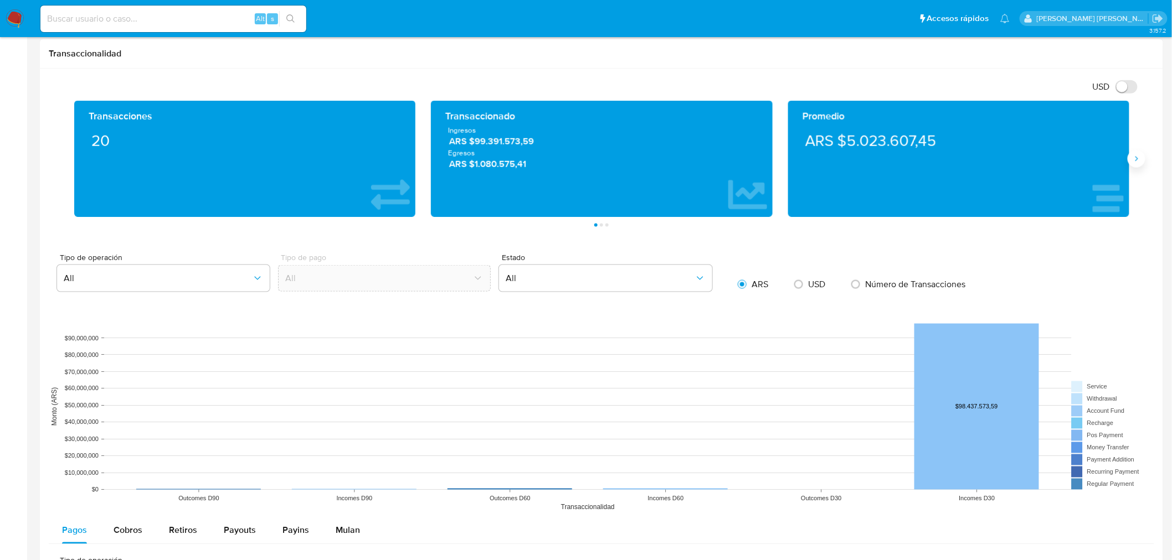
click at [1139, 166] on button "Siguiente" at bounding box center [1137, 159] width 18 height 18
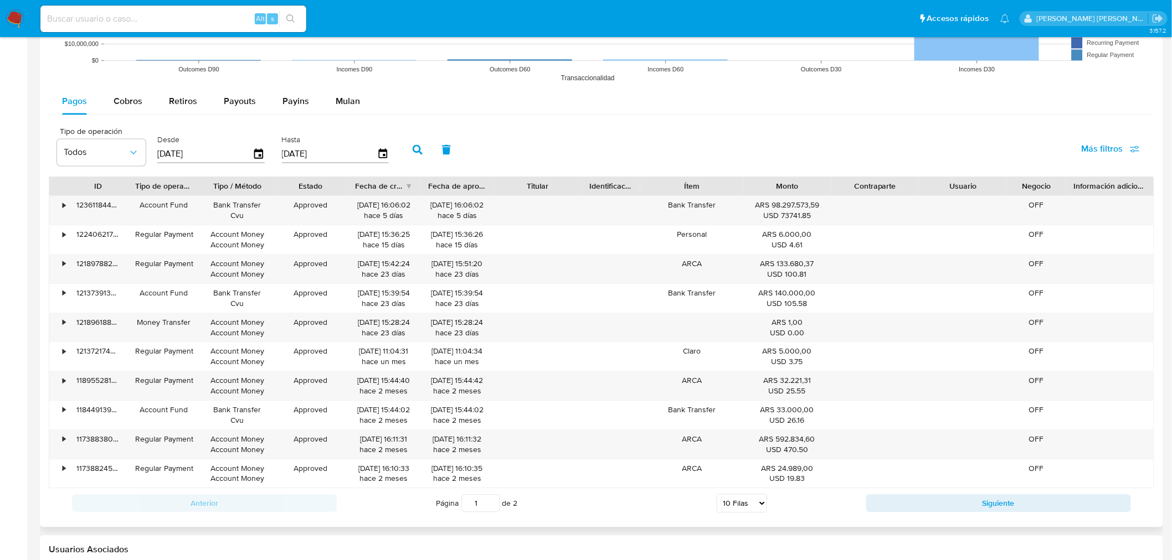
scroll to position [923, 0]
click at [140, 101] on span "Cobros" at bounding box center [128, 100] width 29 height 13
select select "10"
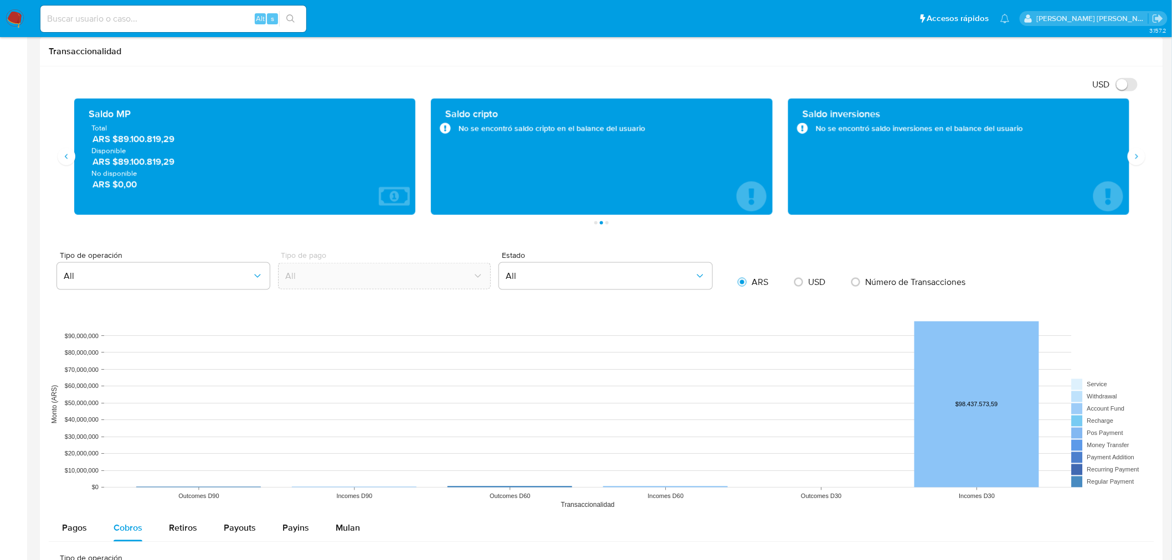
scroll to position [492, 0]
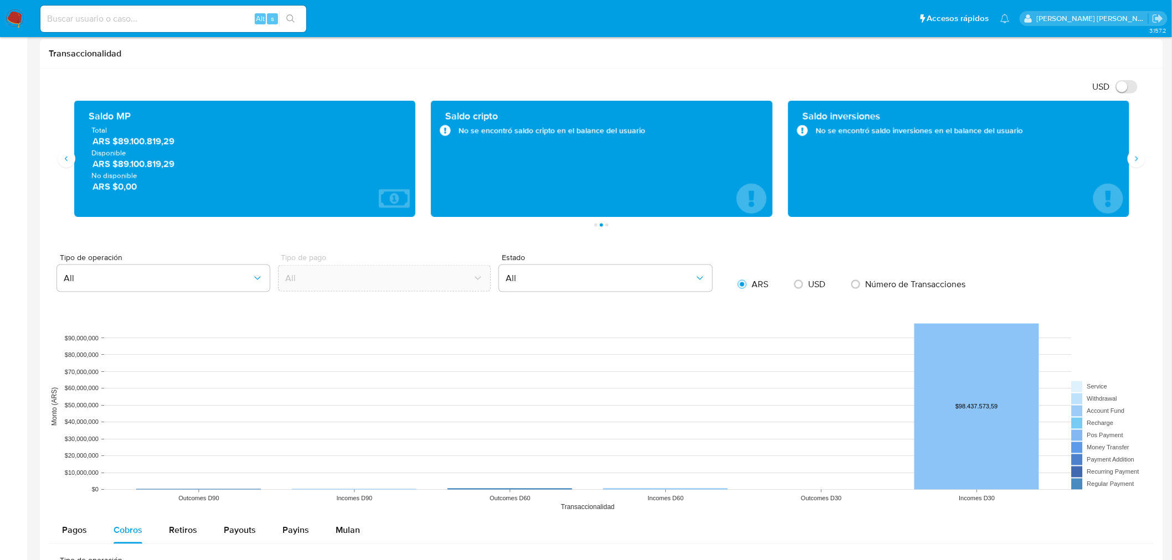
drag, startPoint x: 1139, startPoint y: 168, endPoint x: 1114, endPoint y: 191, distance: 33.3
click at [1140, 168] on div "Transacciones 20 Transaccionado Ingresos ARS $99.391.573,59 Egresos ARS $1.080.…" at bounding box center [601, 164] width 1105 height 126
drag, startPoint x: 204, startPoint y: 142, endPoint x: 109, endPoint y: 300, distance: 184.3
click at [93, 146] on span "ARS $89.100.819,29" at bounding box center [245, 142] width 306 height 13
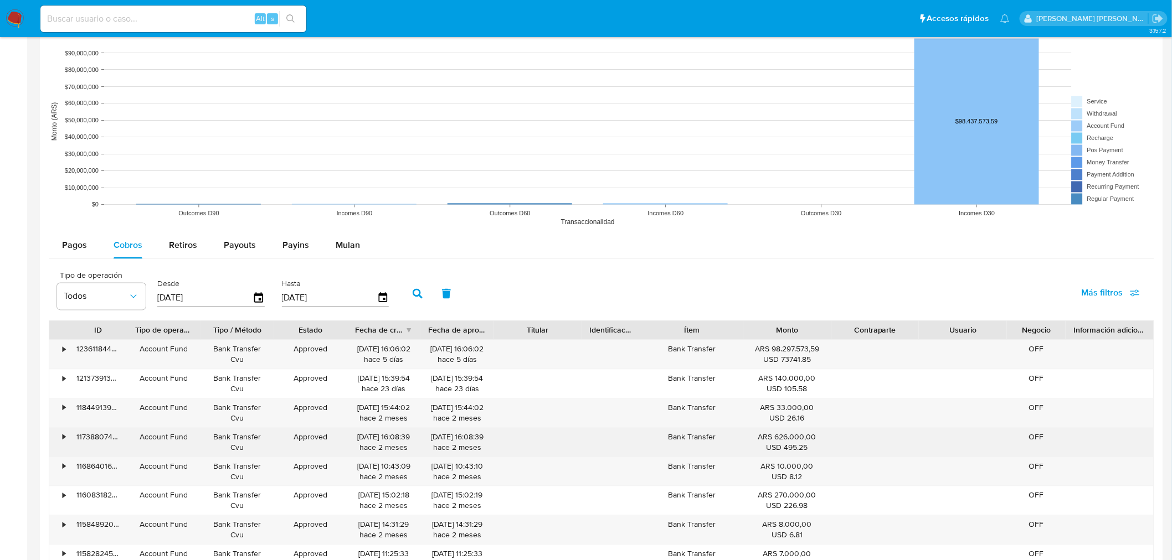
scroll to position [923, 0]
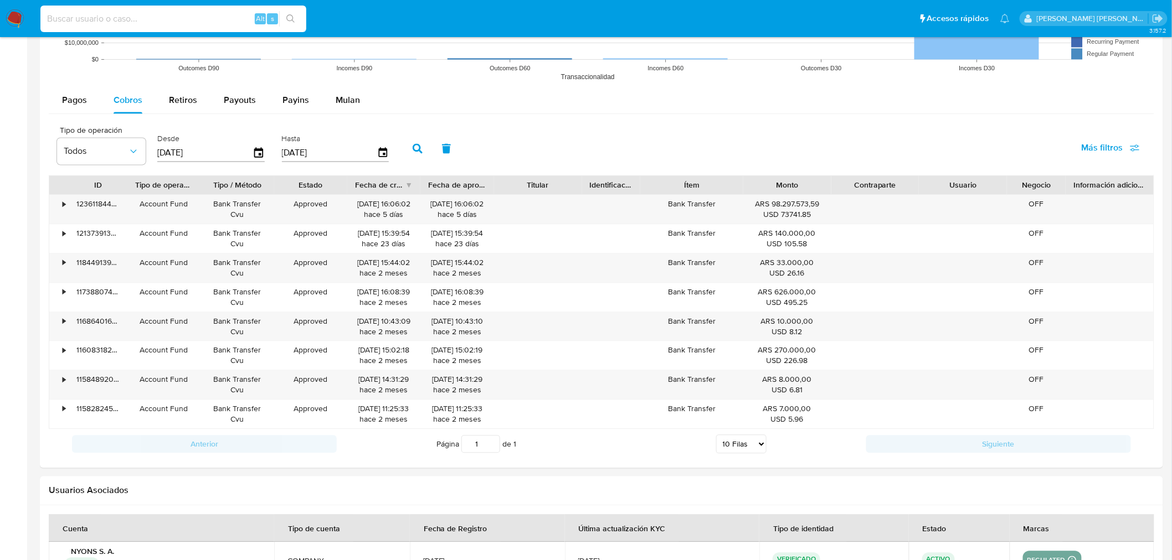
click at [153, 20] on input at bounding box center [173, 19] width 266 height 14
paste input "1784963707"
type input "1784963707"
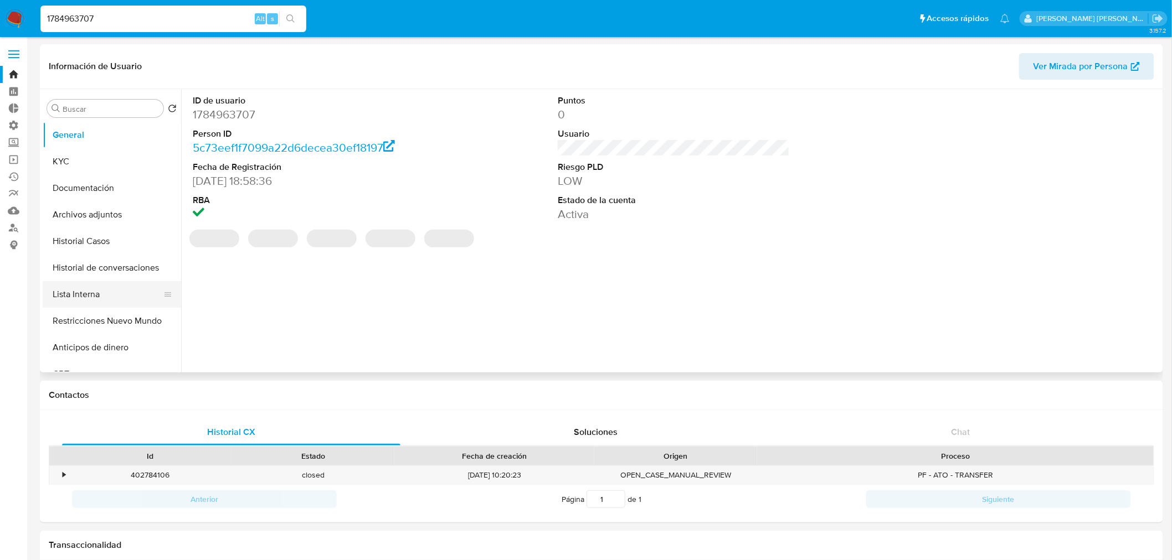
select select "10"
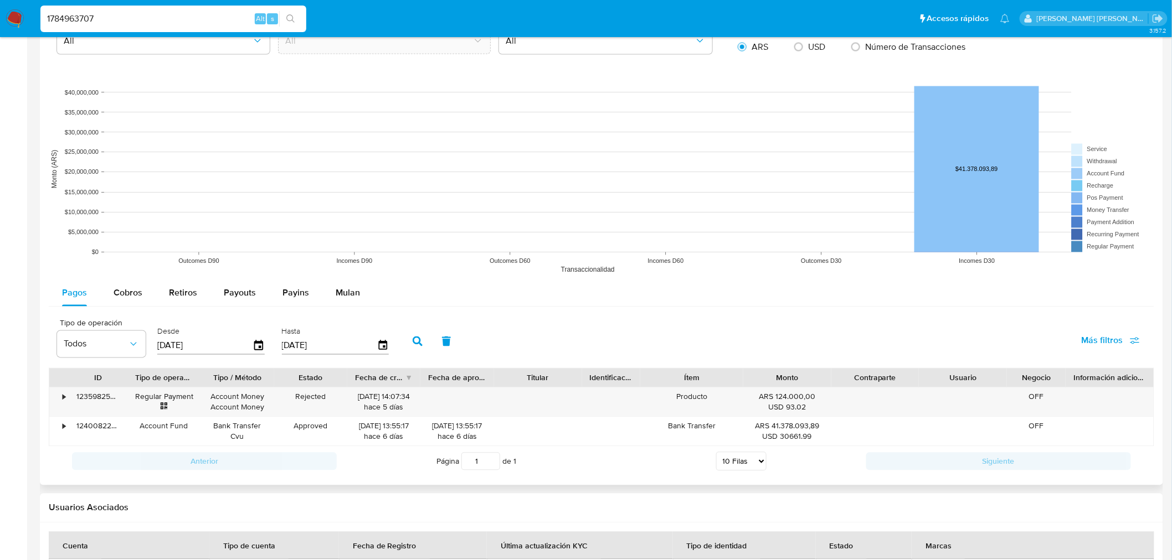
scroll to position [800, 0]
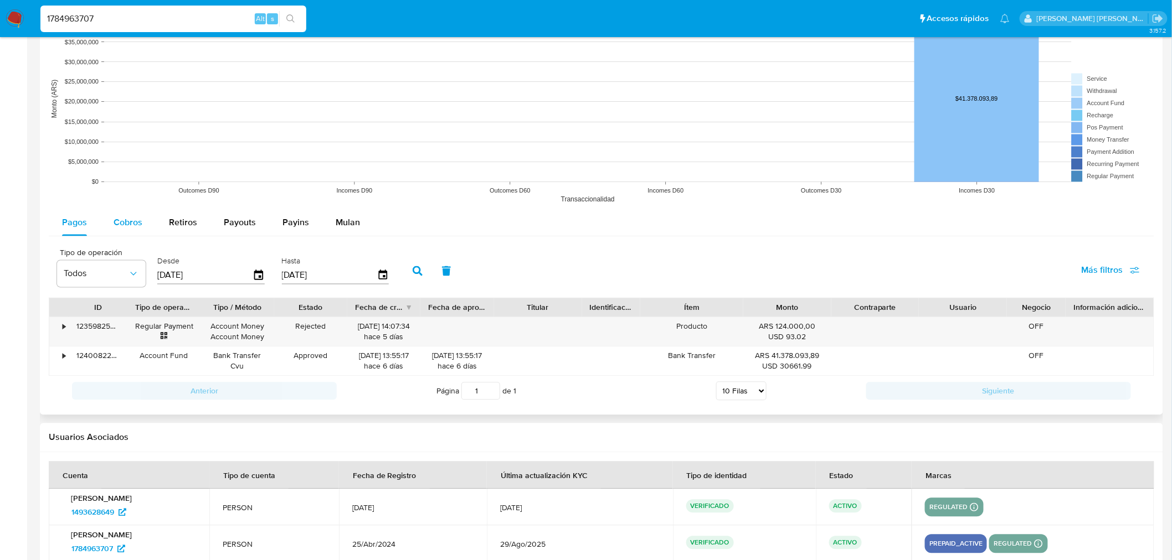
click at [126, 226] on span "Cobros" at bounding box center [128, 223] width 29 height 13
select select "10"
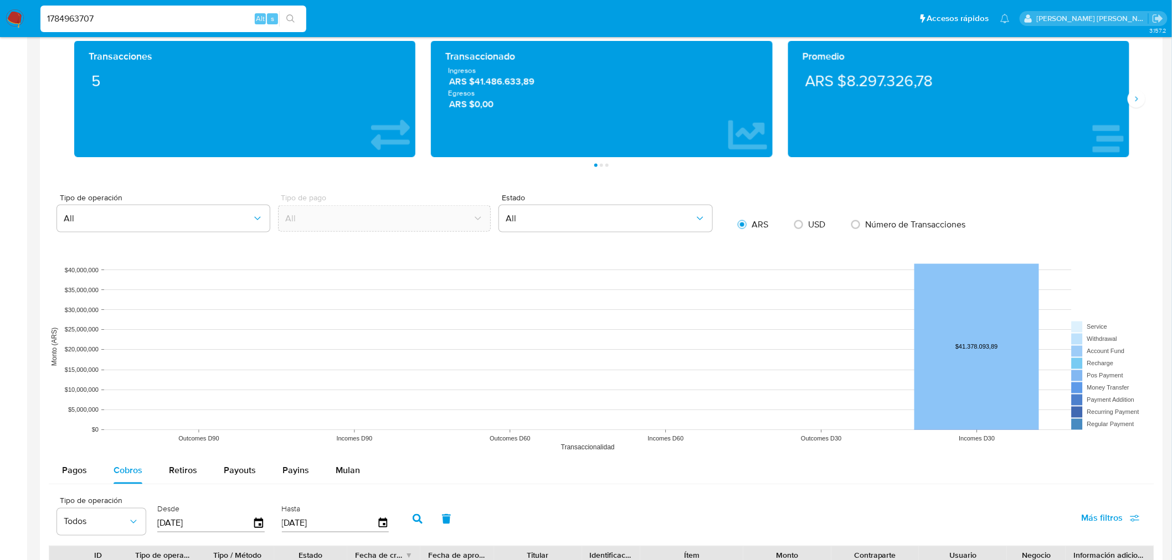
scroll to position [430, 0]
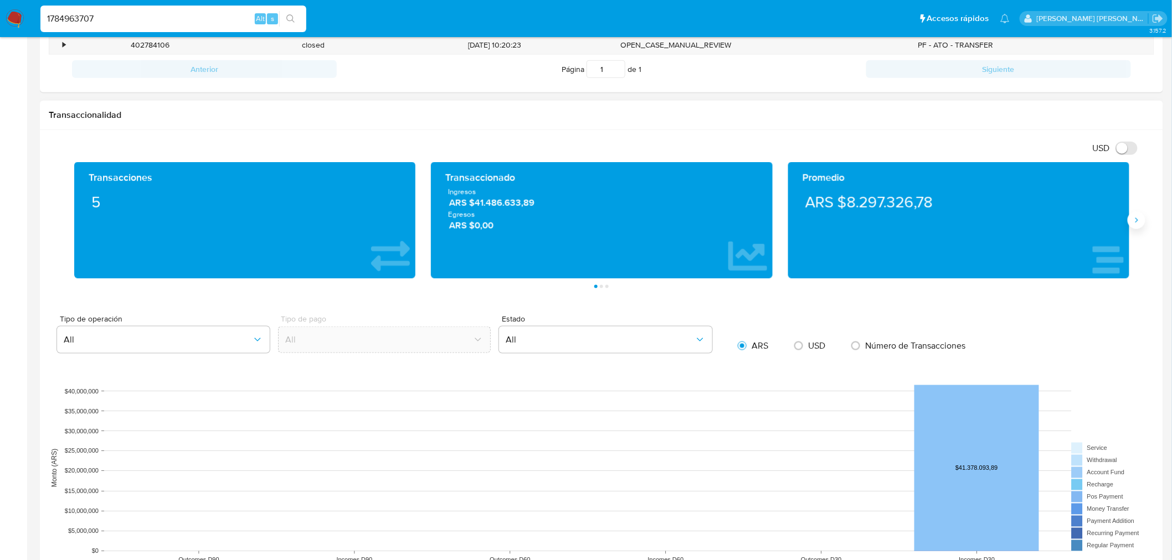
click at [1137, 226] on button "Siguiente" at bounding box center [1137, 221] width 18 height 18
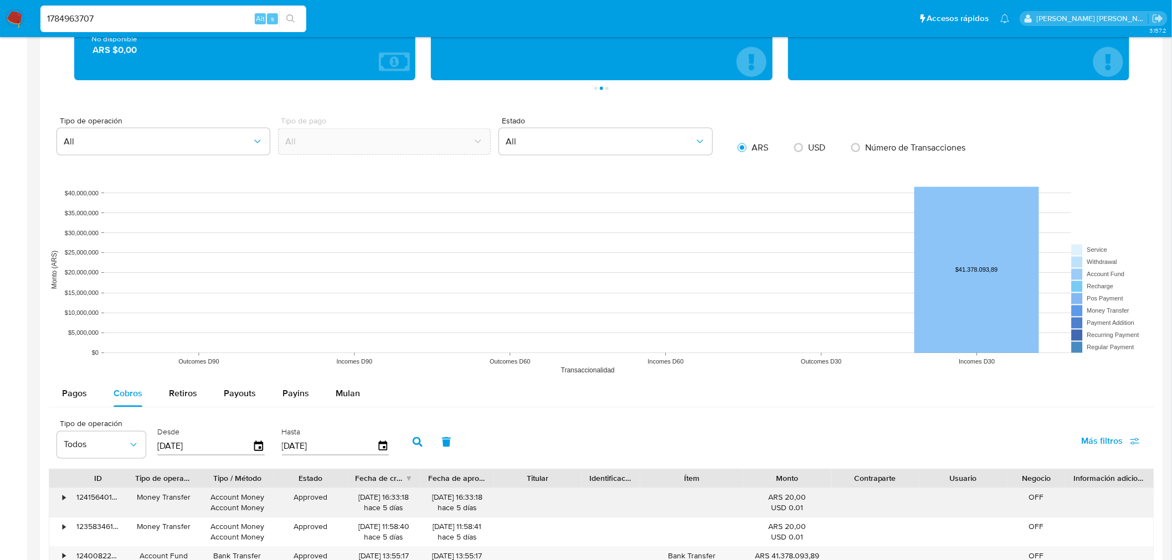
scroll to position [861, 0]
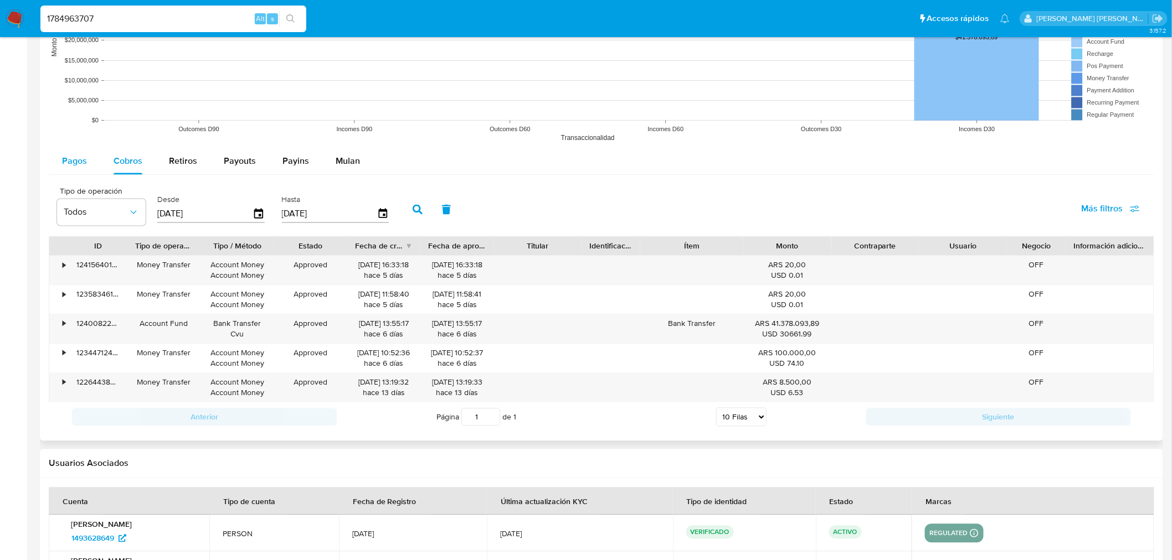
click at [81, 167] on span "Pagos" at bounding box center [74, 161] width 25 height 13
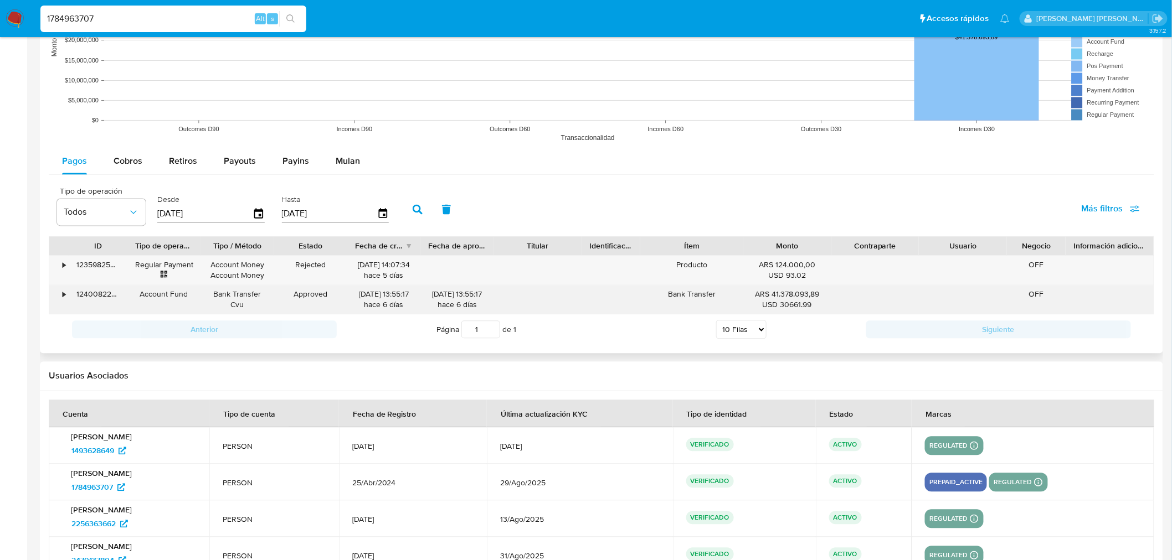
drag, startPoint x: 351, startPoint y: 292, endPoint x: 402, endPoint y: 291, distance: 51.5
click at [403, 291] on div "28/08/2025 13:55:17 hace 6 días" at bounding box center [383, 300] width 73 height 29
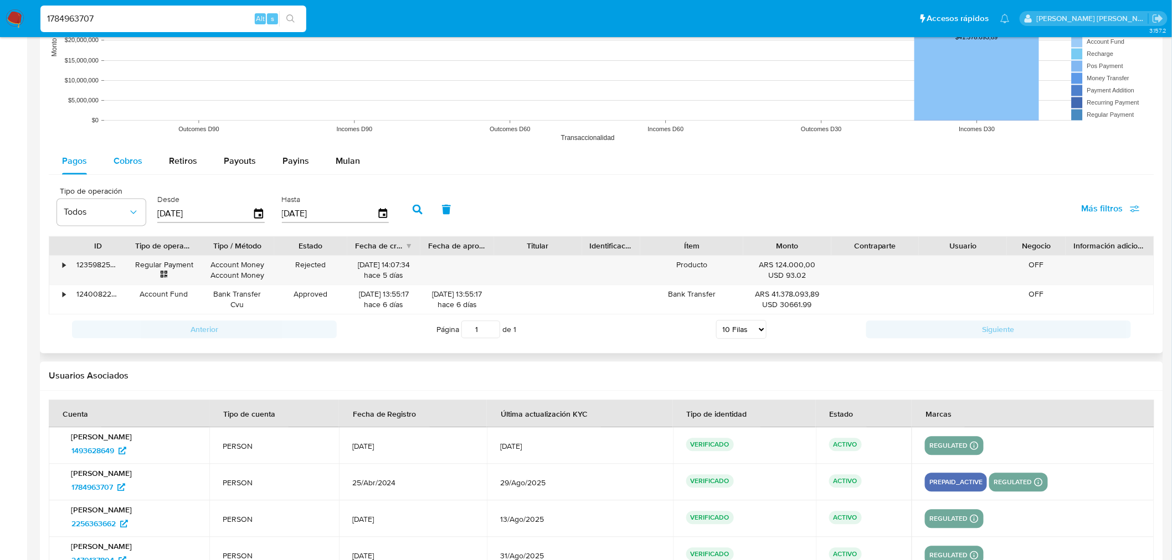
click at [146, 165] on button "Cobros" at bounding box center [127, 161] width 55 height 27
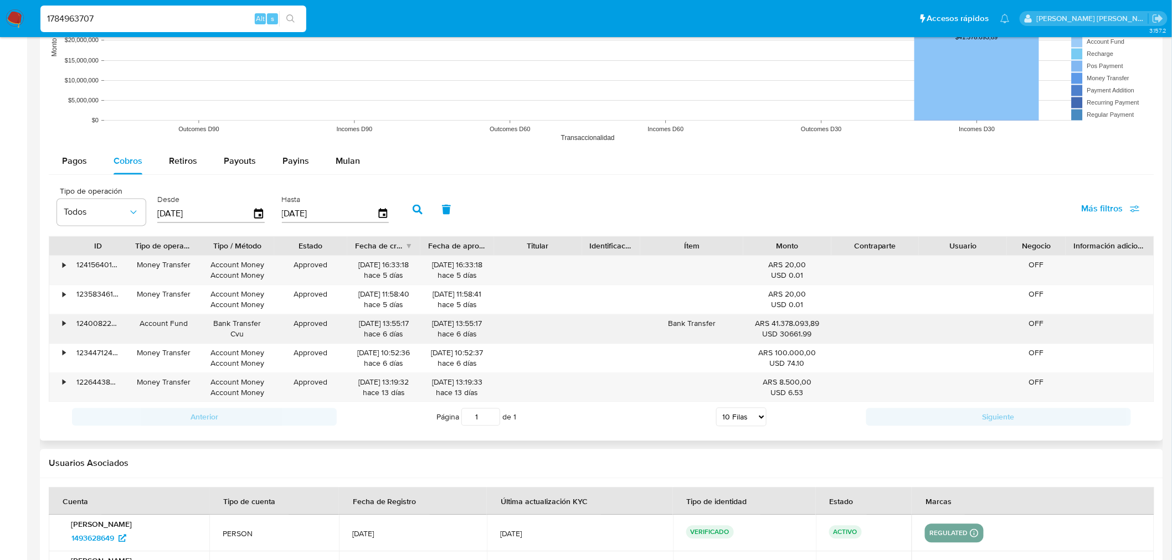
drag, startPoint x: 352, startPoint y: 325, endPoint x: 441, endPoint y: 322, distance: 89.8
click at [441, 322] on div "• 124008226776 Account Fund Bank Transfer Cvu Approved 28/08/2025 13:55:17 hace…" at bounding box center [601, 329] width 1104 height 29
click at [441, 322] on div "28/08/2025 13:55:17 hace 6 días" at bounding box center [457, 329] width 58 height 21
click at [246, 161] on span "Payouts" at bounding box center [240, 161] width 32 height 13
select select "10"
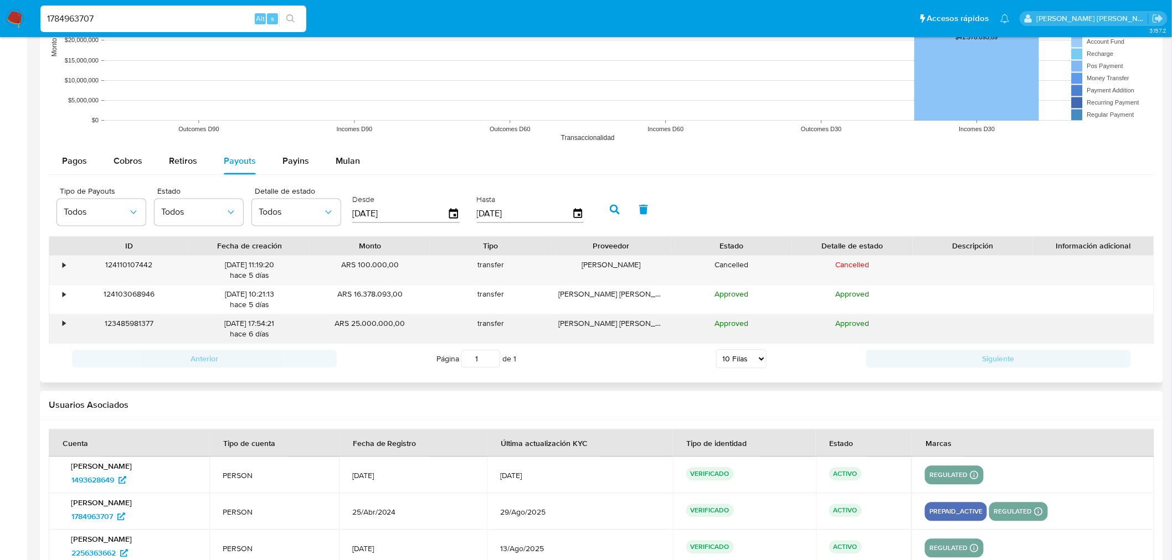
click at [64, 327] on div "•" at bounding box center [64, 324] width 3 height 11
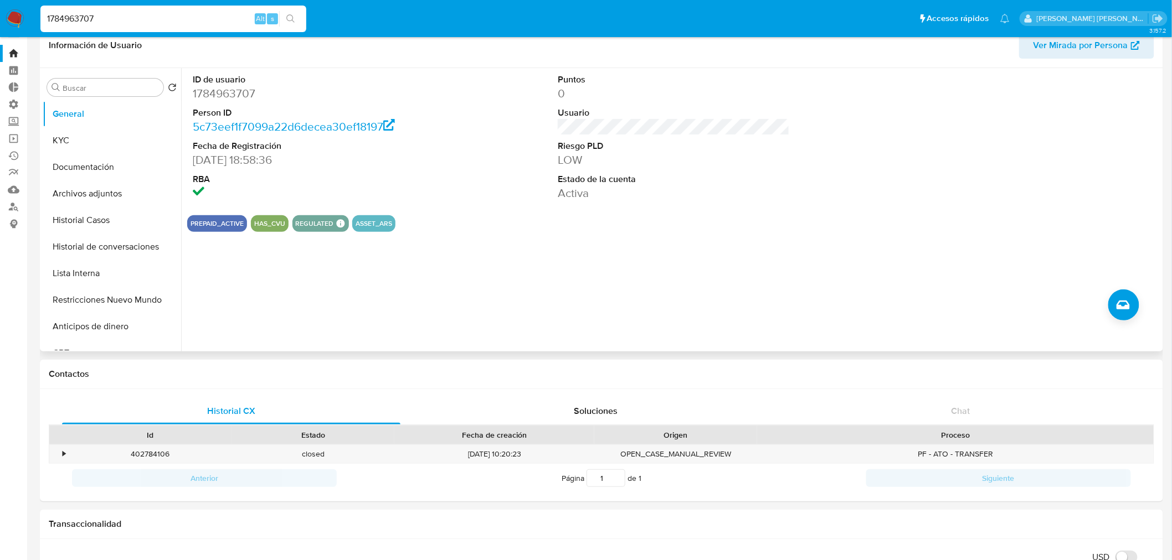
scroll to position [0, 0]
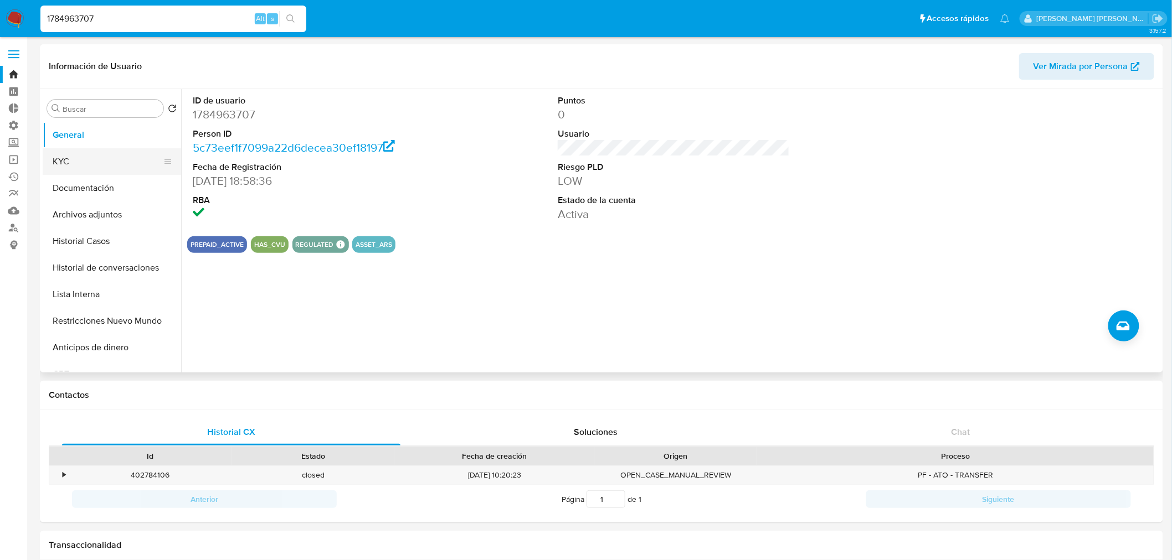
click at [120, 163] on button "KYC" at bounding box center [108, 161] width 130 height 27
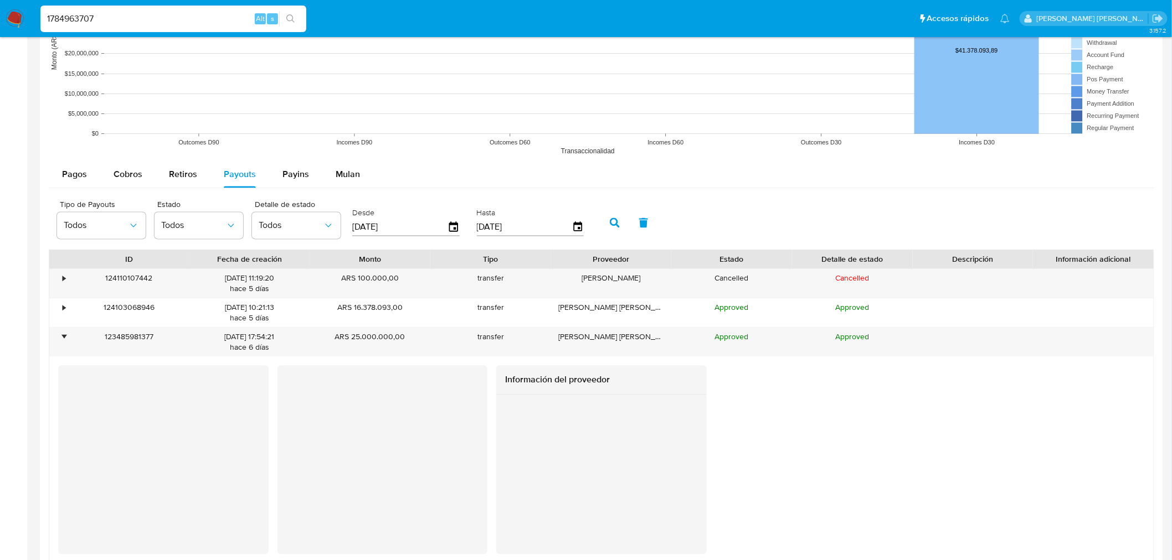
scroll to position [923, 0]
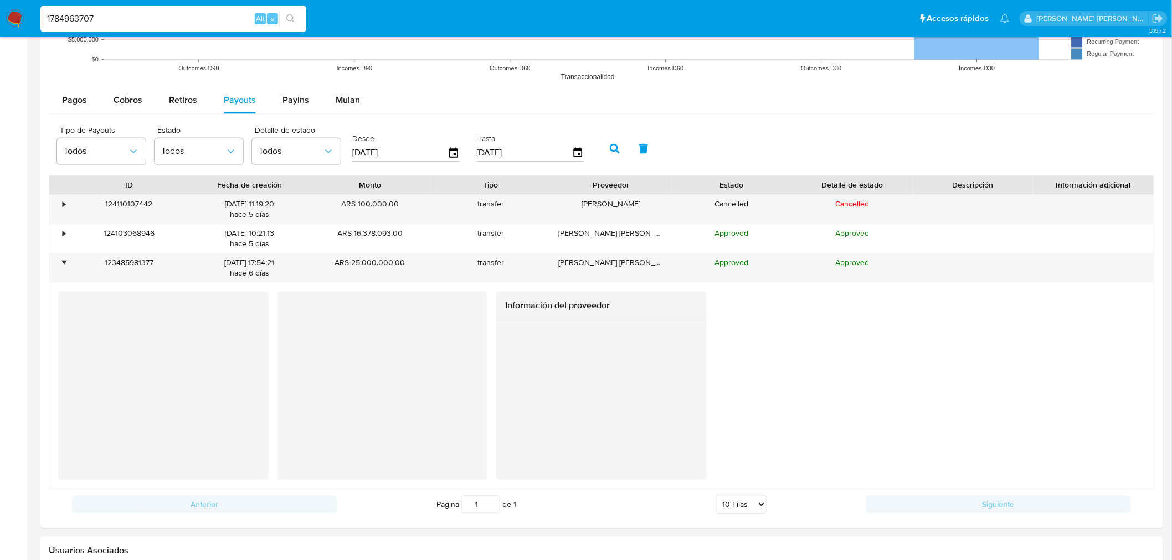
click at [70, 23] on input "1784963707" at bounding box center [173, 19] width 266 height 14
paste input "387070755"
type input "387070755"
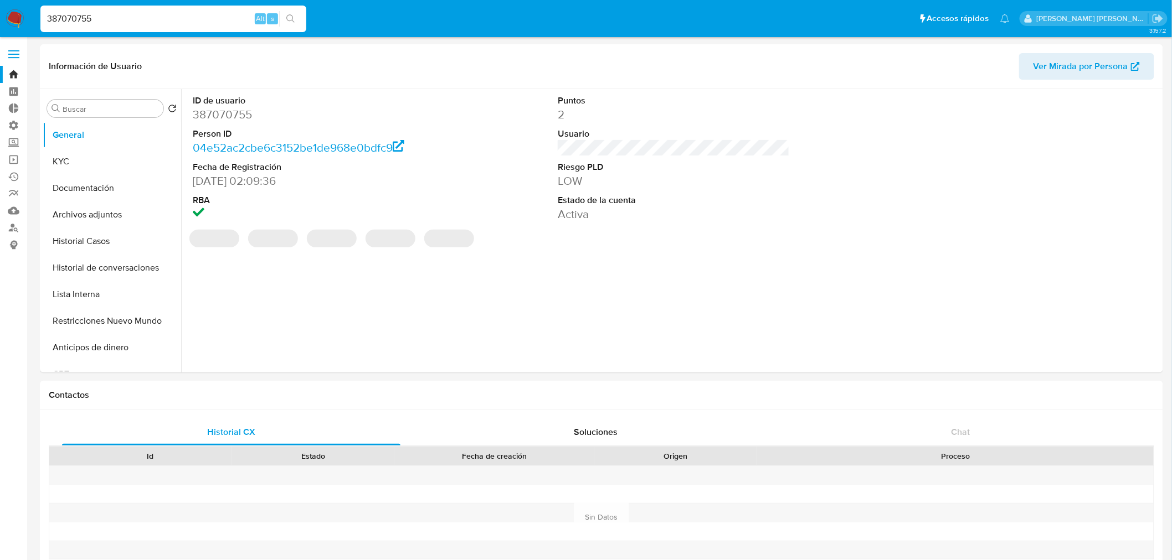
select select "10"
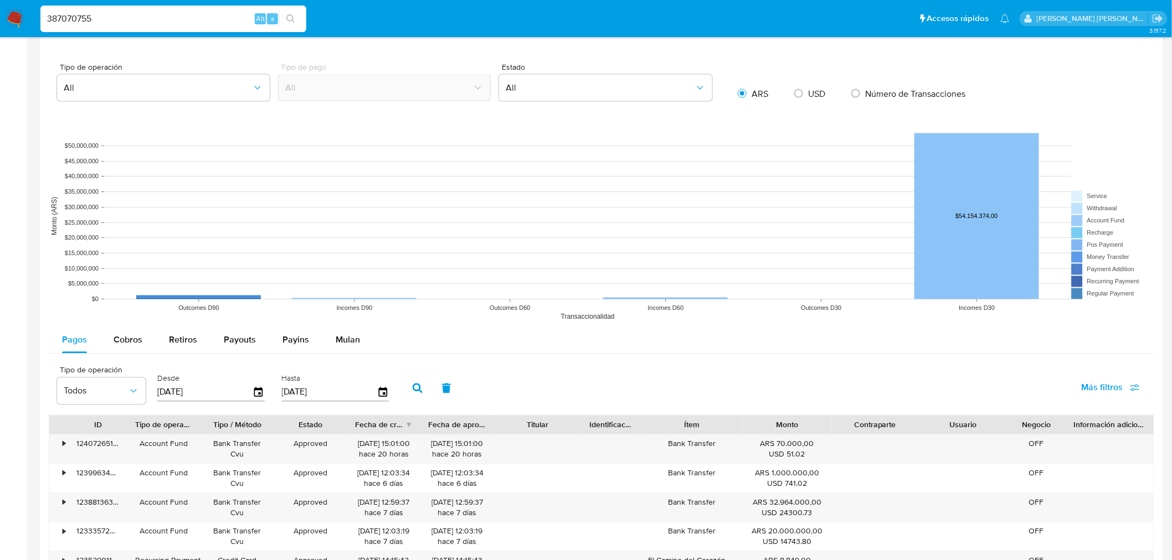
scroll to position [984, 0]
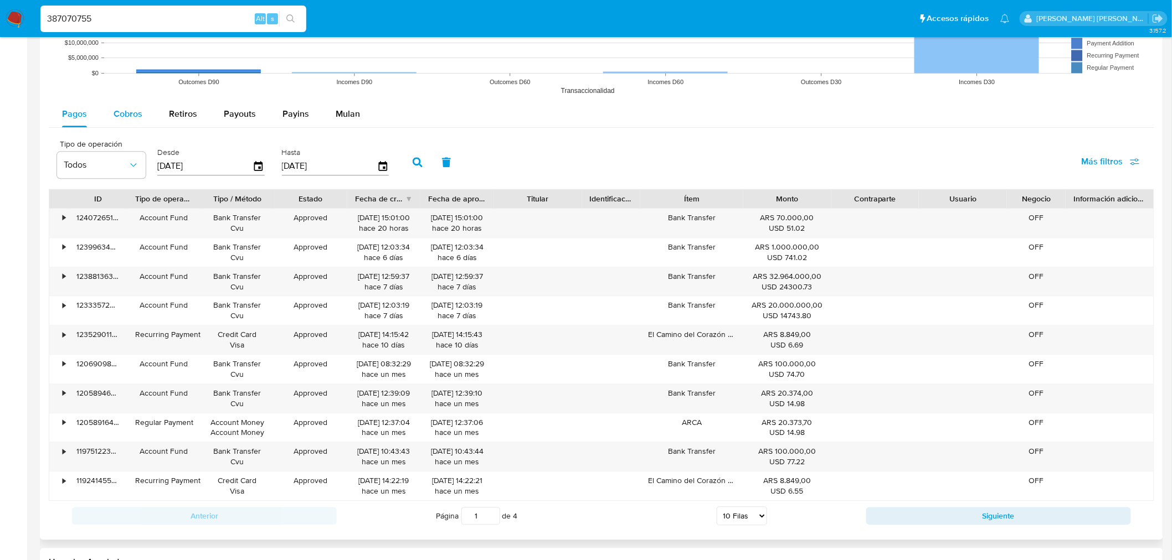
click at [126, 121] on div "Cobros" at bounding box center [128, 114] width 29 height 27
select select "10"
click at [177, 22] on input "387070755" at bounding box center [173, 19] width 266 height 14
click at [177, 21] on input "387070755" at bounding box center [173, 19] width 266 height 14
paste input "tEX8wj9h8dX5Masj9YuZfMxp"
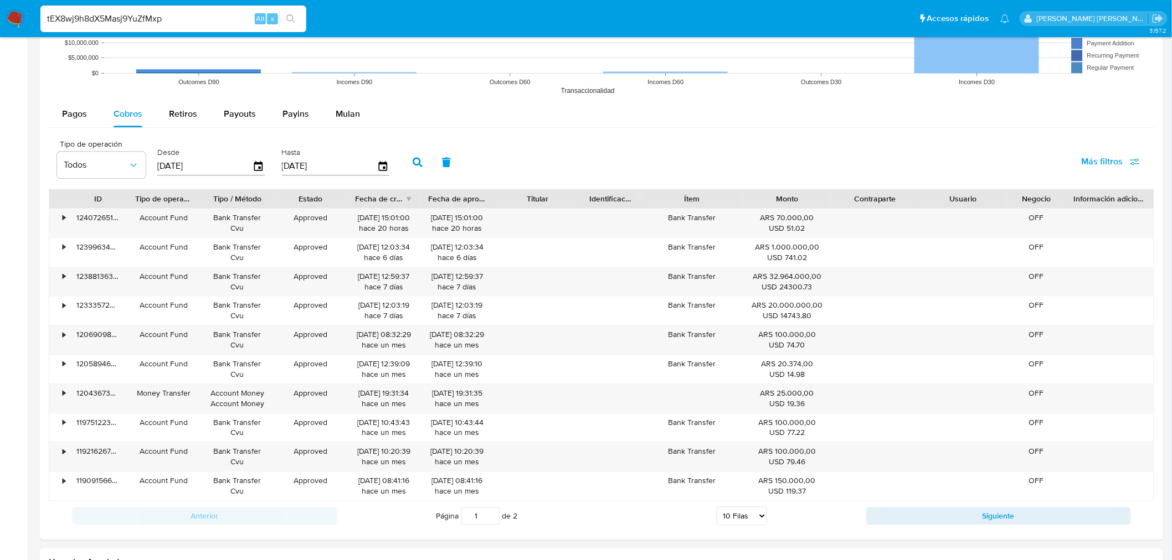
type input "tEX8wj9h8dX5Masj9YuZfMxp"
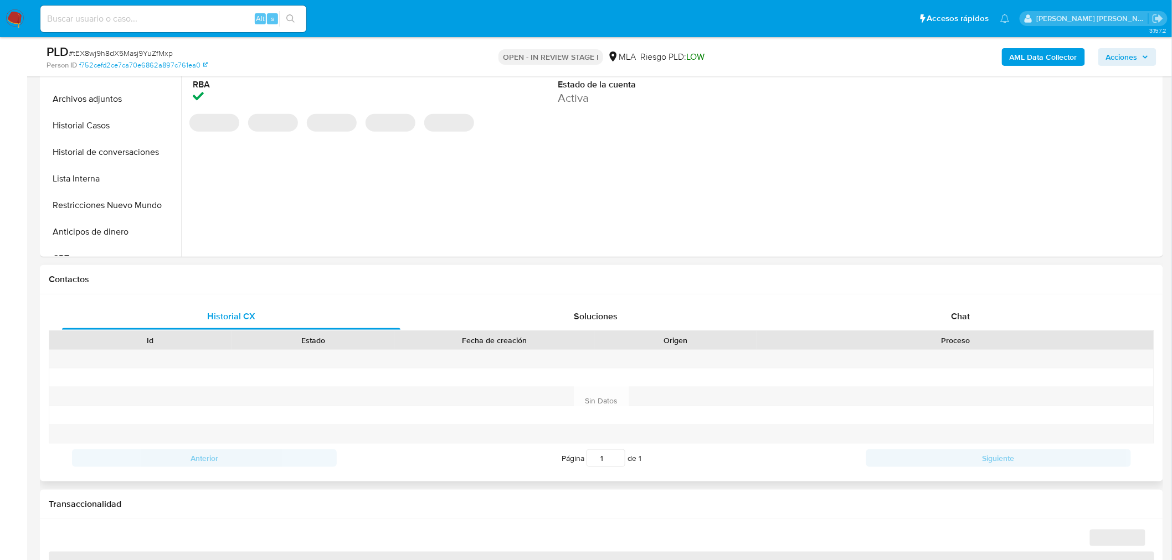
scroll to position [430, 0]
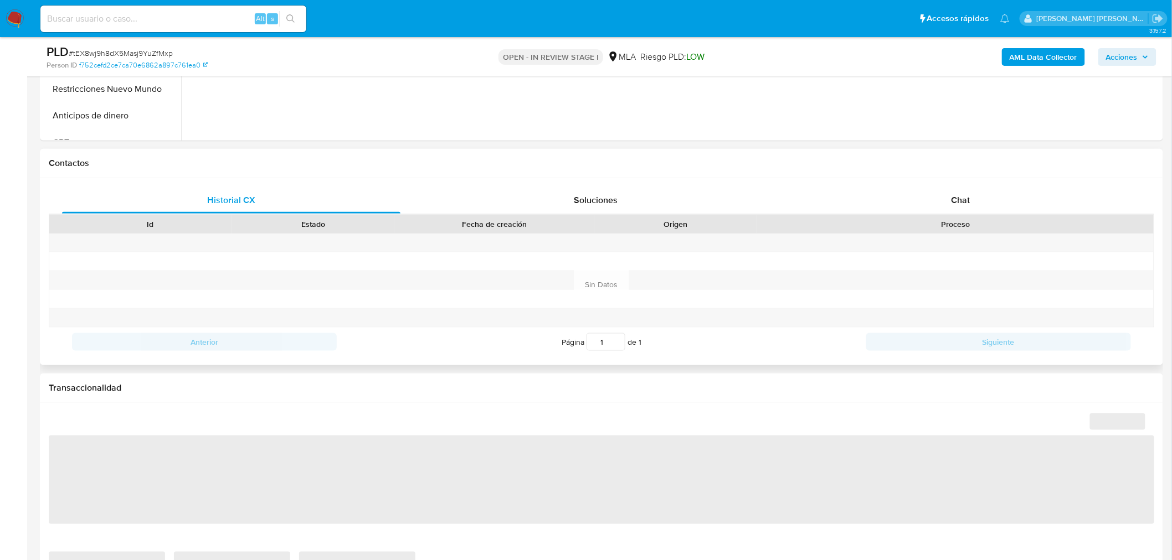
select select "10"
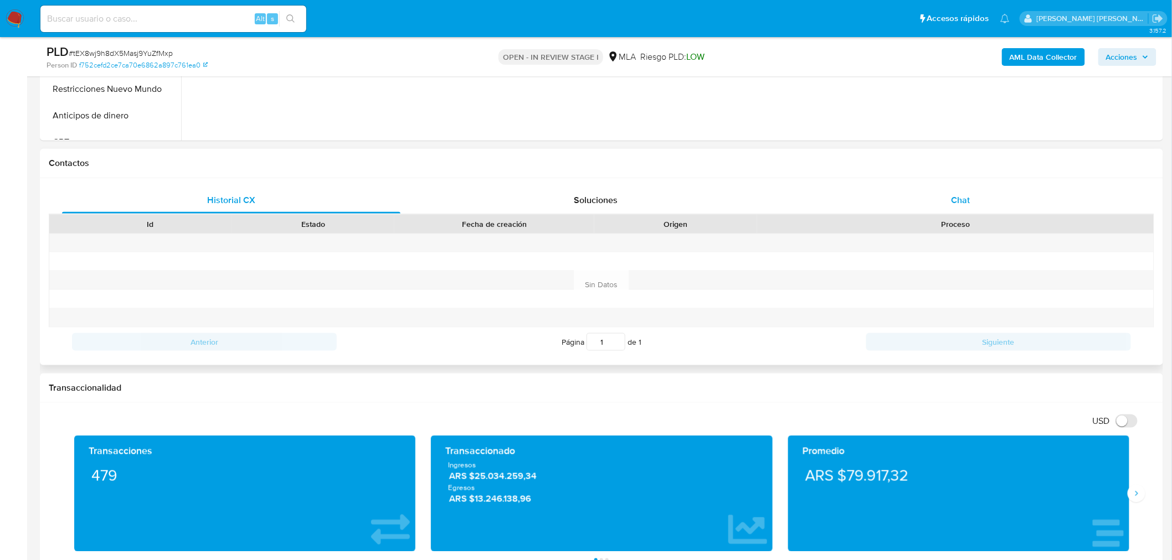
click at [957, 206] on div "Chat" at bounding box center [960, 200] width 338 height 27
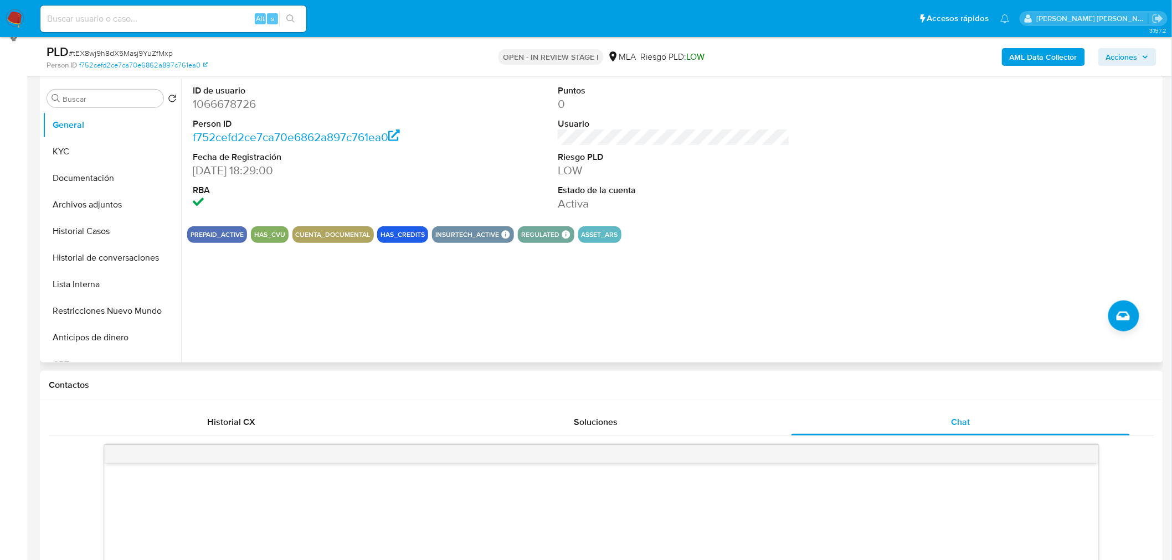
scroll to position [123, 0]
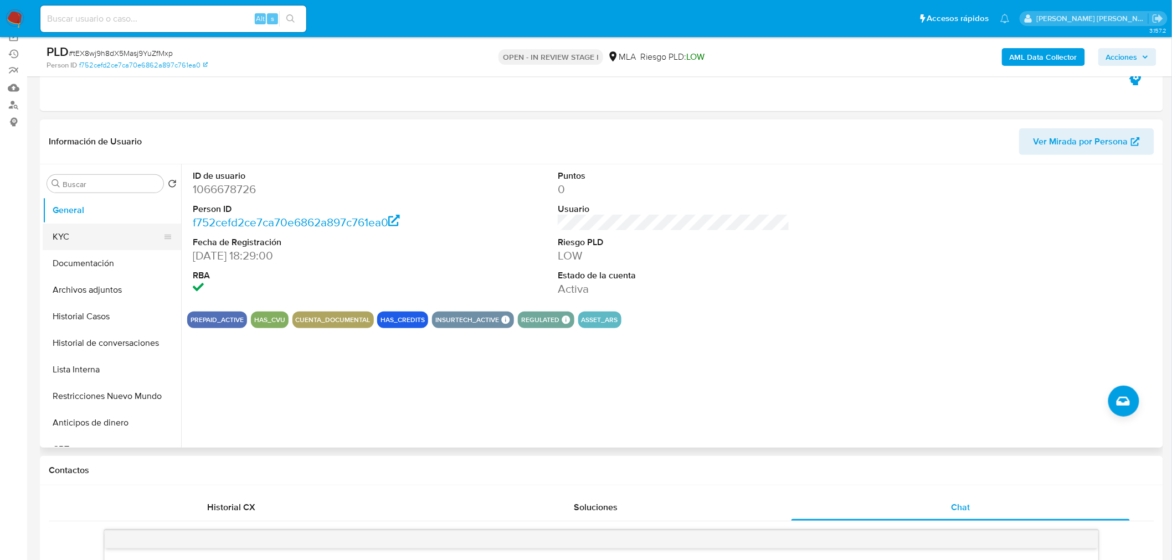
click at [82, 239] on button "KYC" at bounding box center [108, 237] width 130 height 27
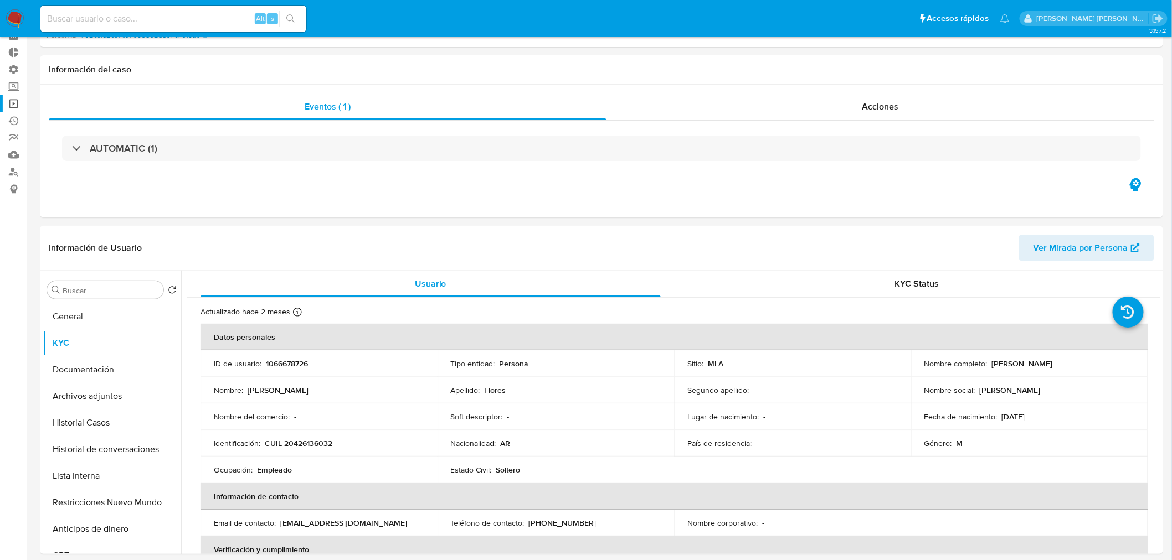
scroll to position [0, 0]
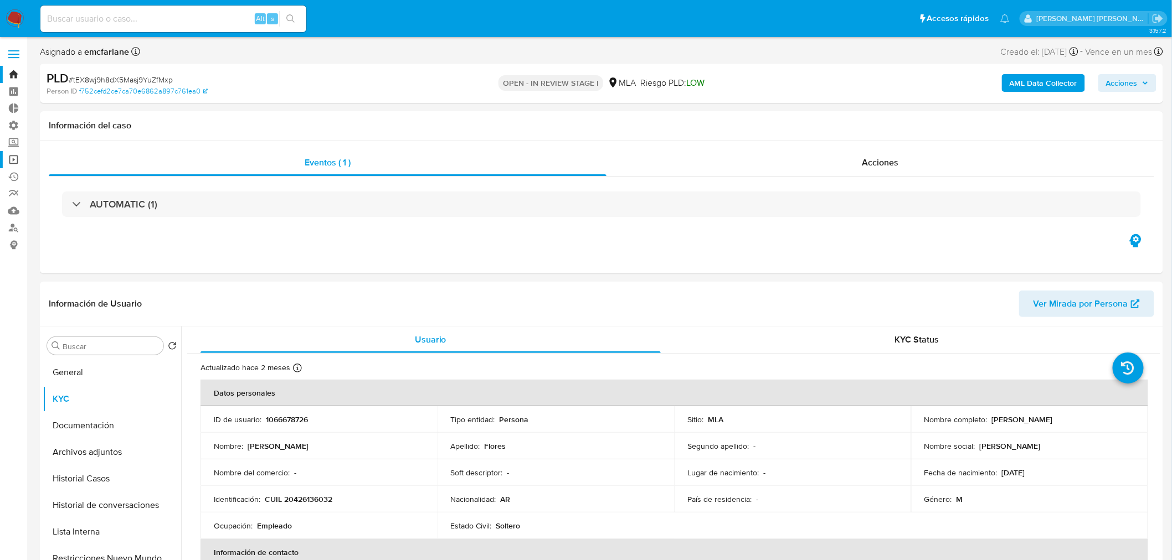
click at [13, 162] on link "Operaciones masivas" at bounding box center [66, 159] width 132 height 17
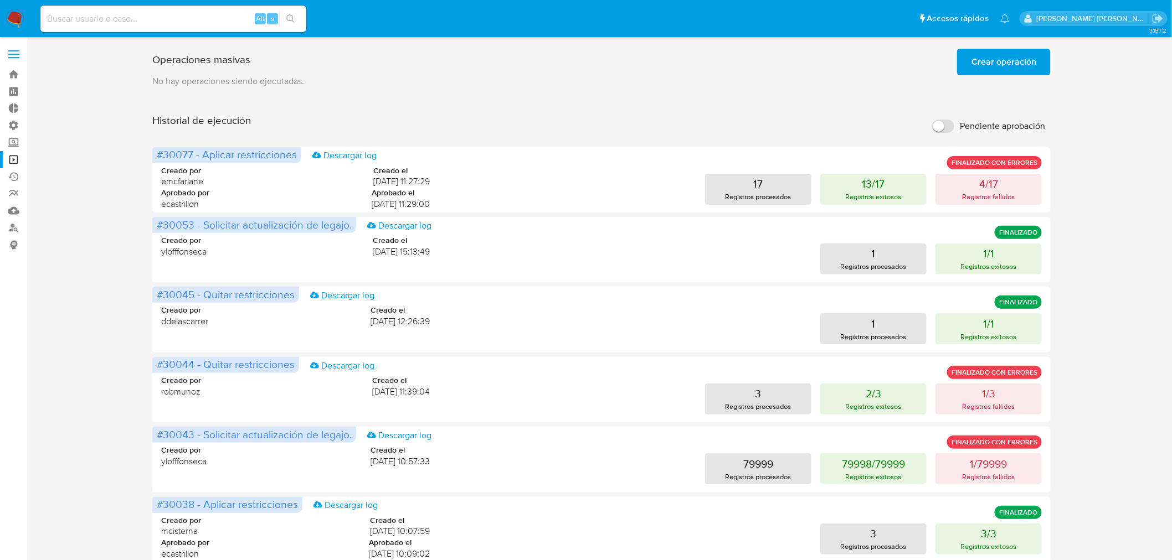
click at [1010, 63] on span "Crear operación" at bounding box center [1003, 62] width 65 height 24
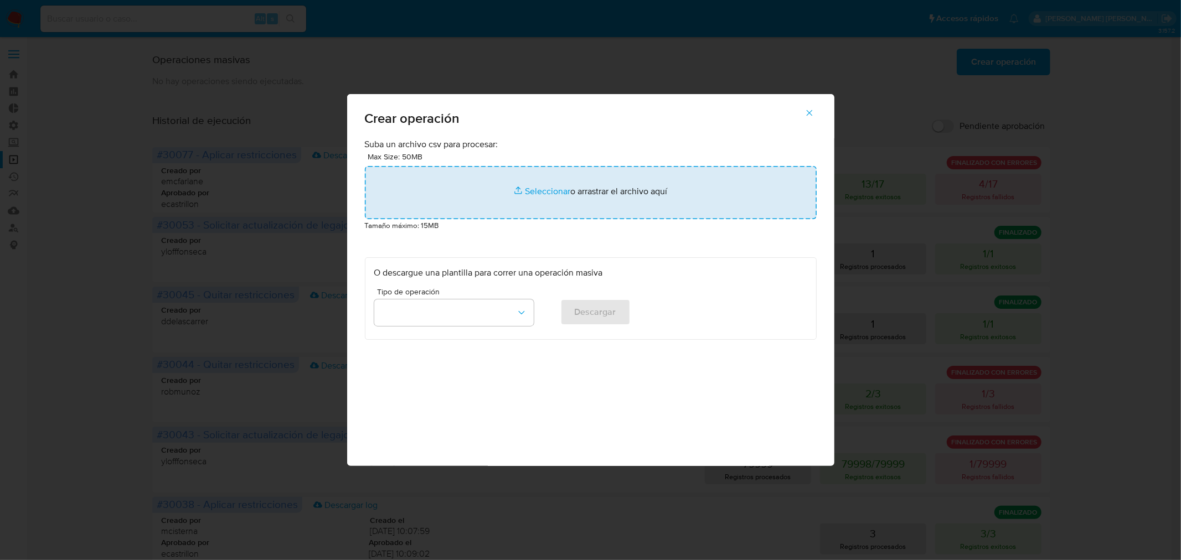
click at [626, 176] on input "file" at bounding box center [591, 192] width 452 height 53
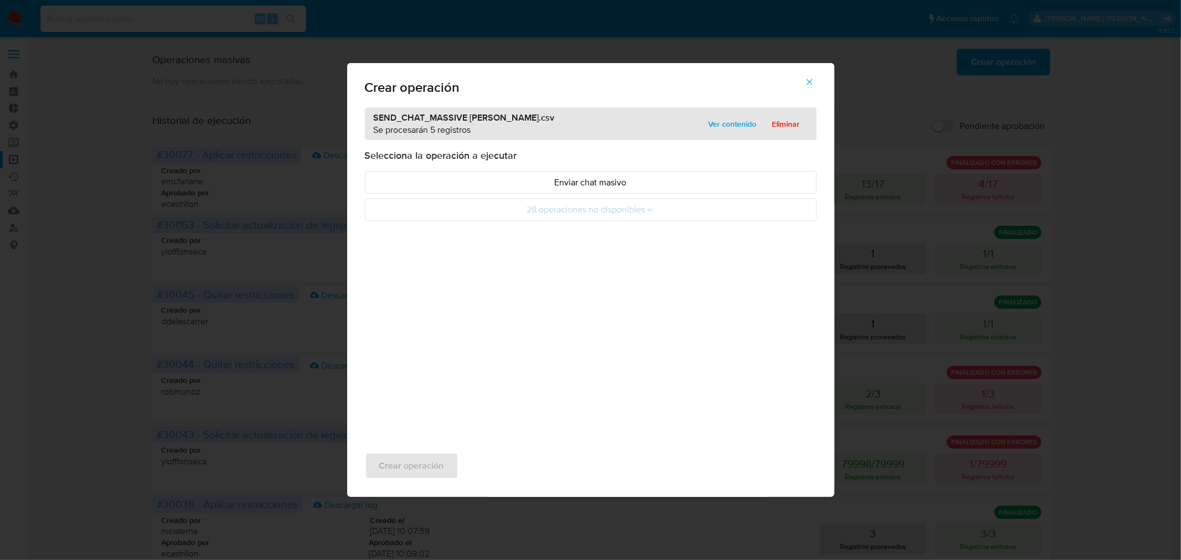
click at [506, 179] on p "Enviar chat masivo" at bounding box center [590, 182] width 433 height 13
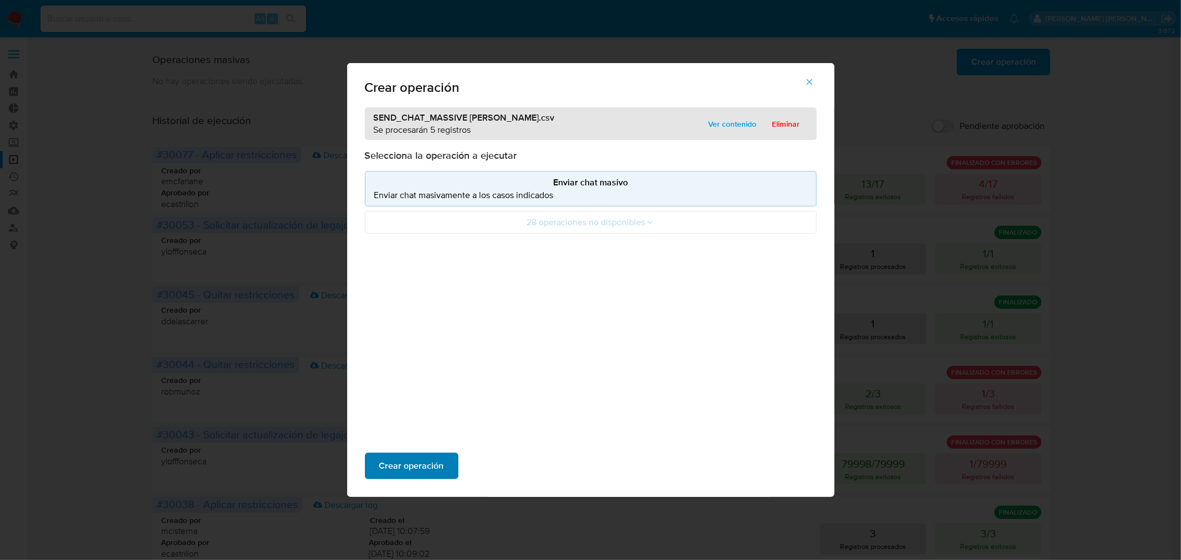
click at [450, 471] on button "Crear operación" at bounding box center [412, 466] width 94 height 27
